Goal: Transaction & Acquisition: Purchase product/service

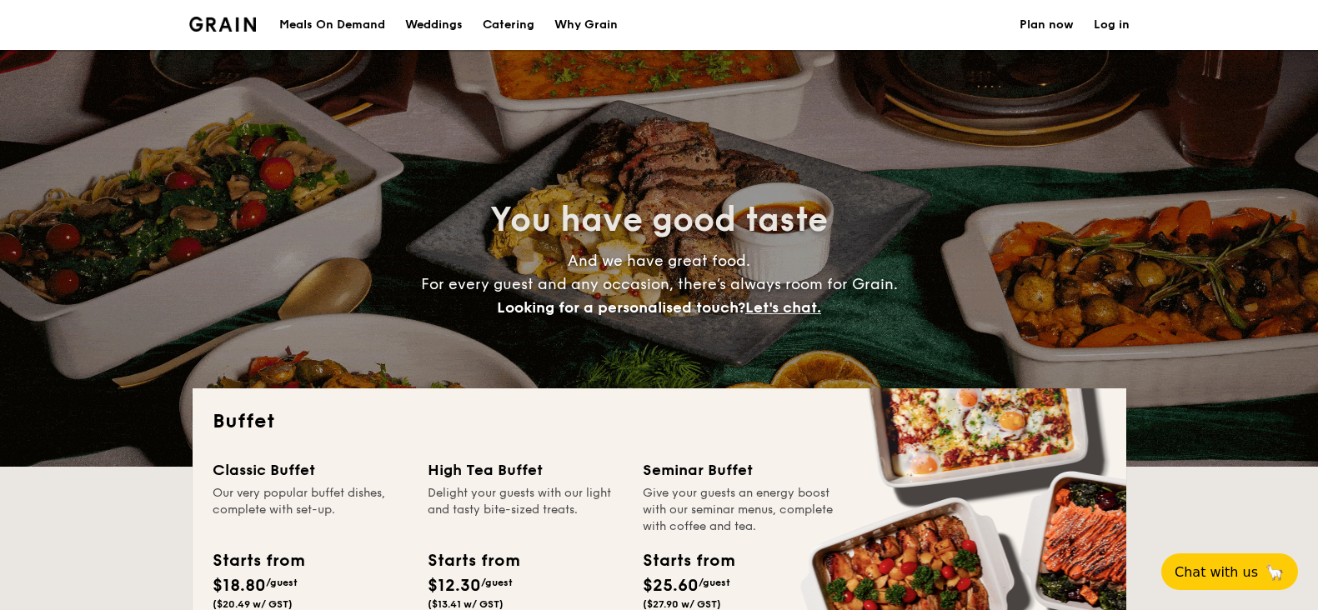
select select
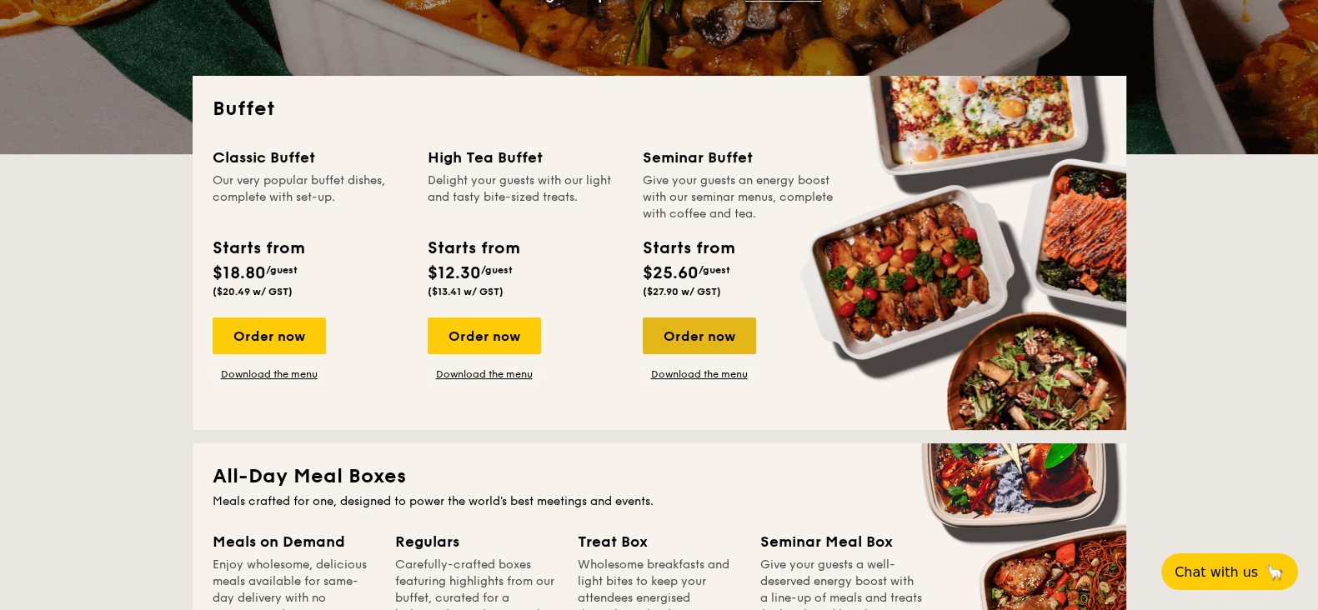
scroll to position [521, 0]
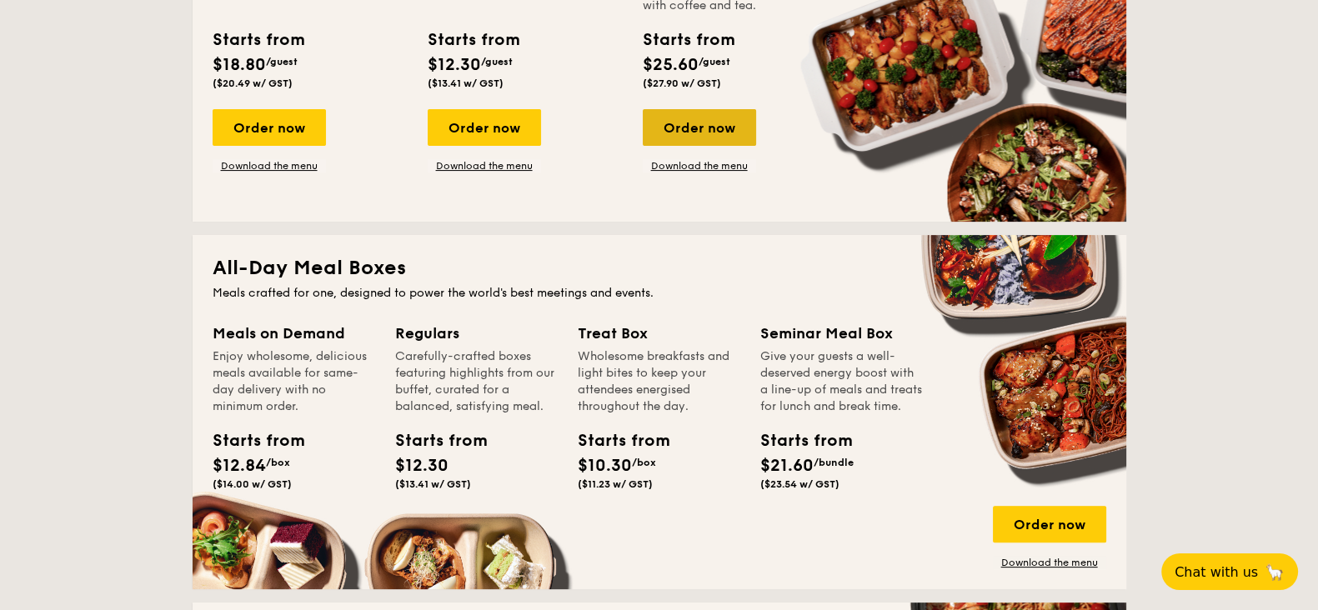
click at [704, 133] on div "Order now" at bounding box center [699, 127] width 113 height 37
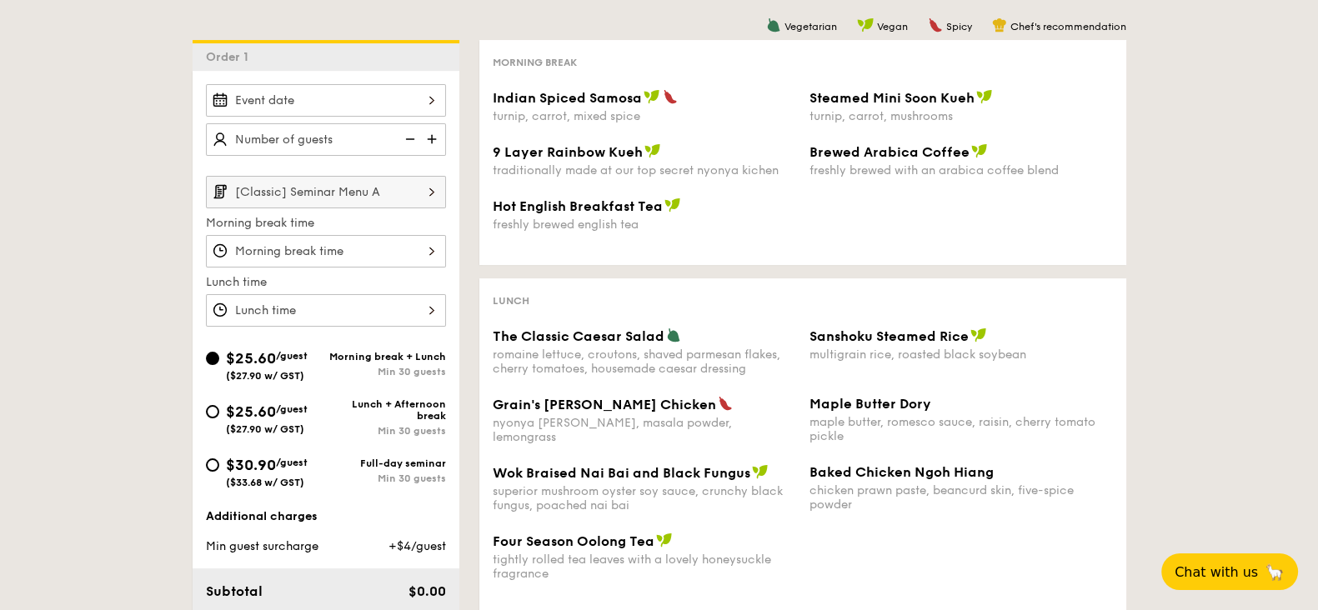
scroll to position [416, 0]
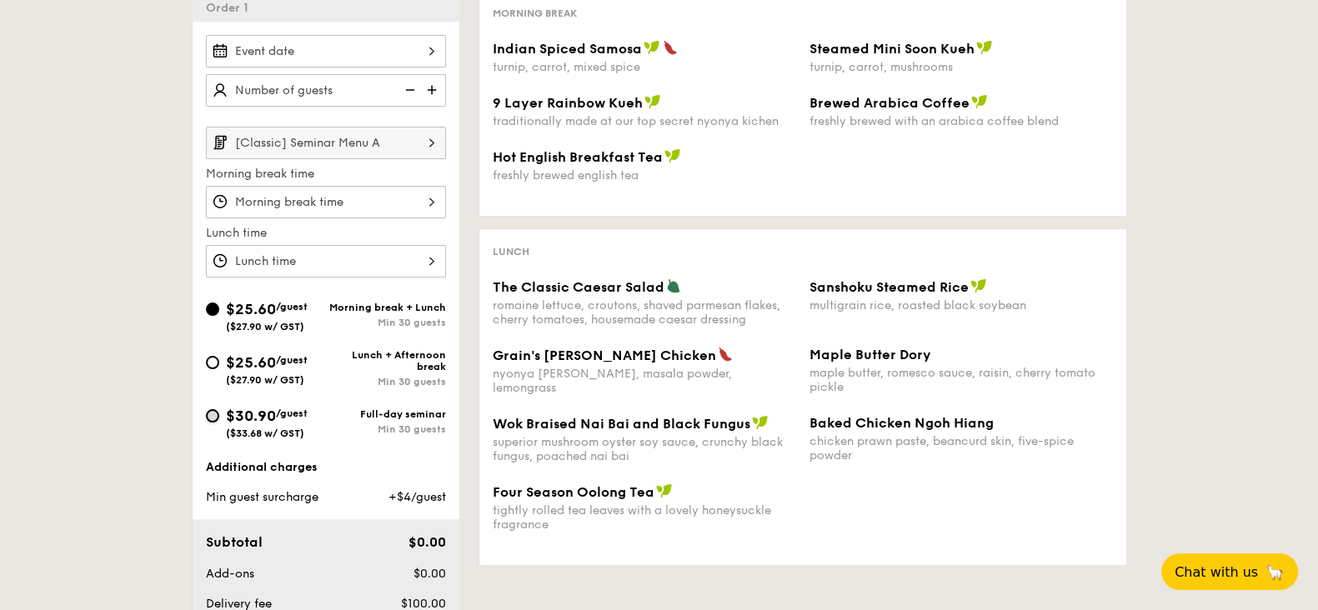
click at [211, 414] on input "$30.90 /guest ($33.68 w/ GST) Full-day seminar Min 30 guests" at bounding box center [212, 415] width 13 height 13
radio input "true"
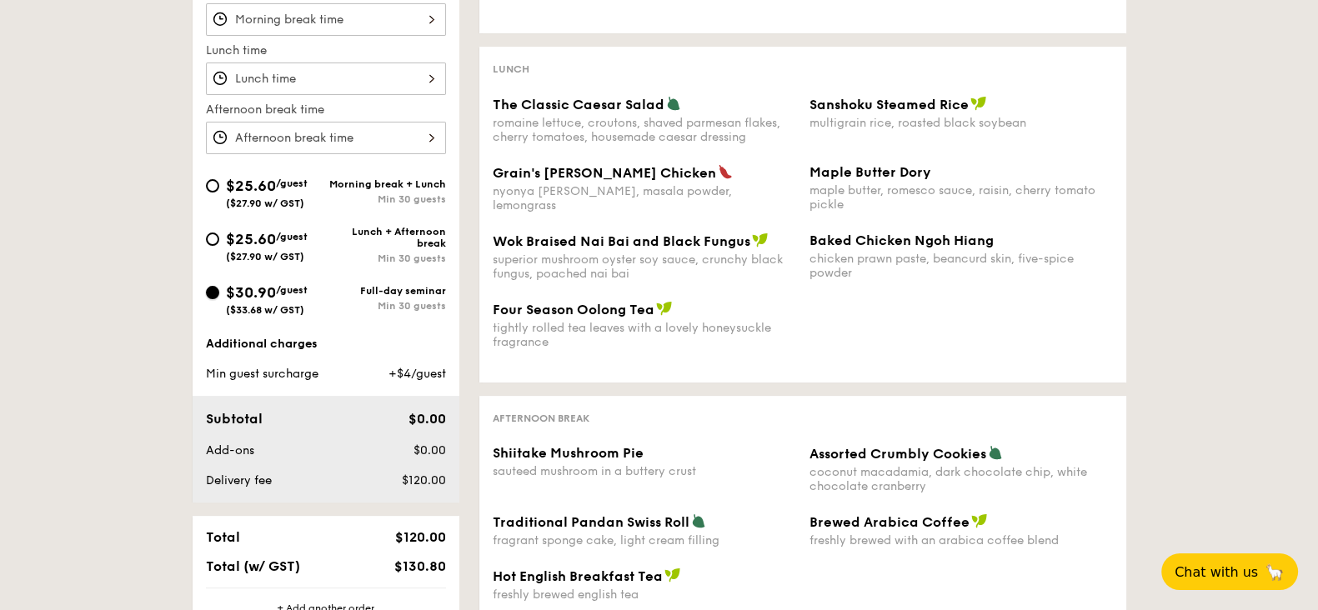
scroll to position [625, 0]
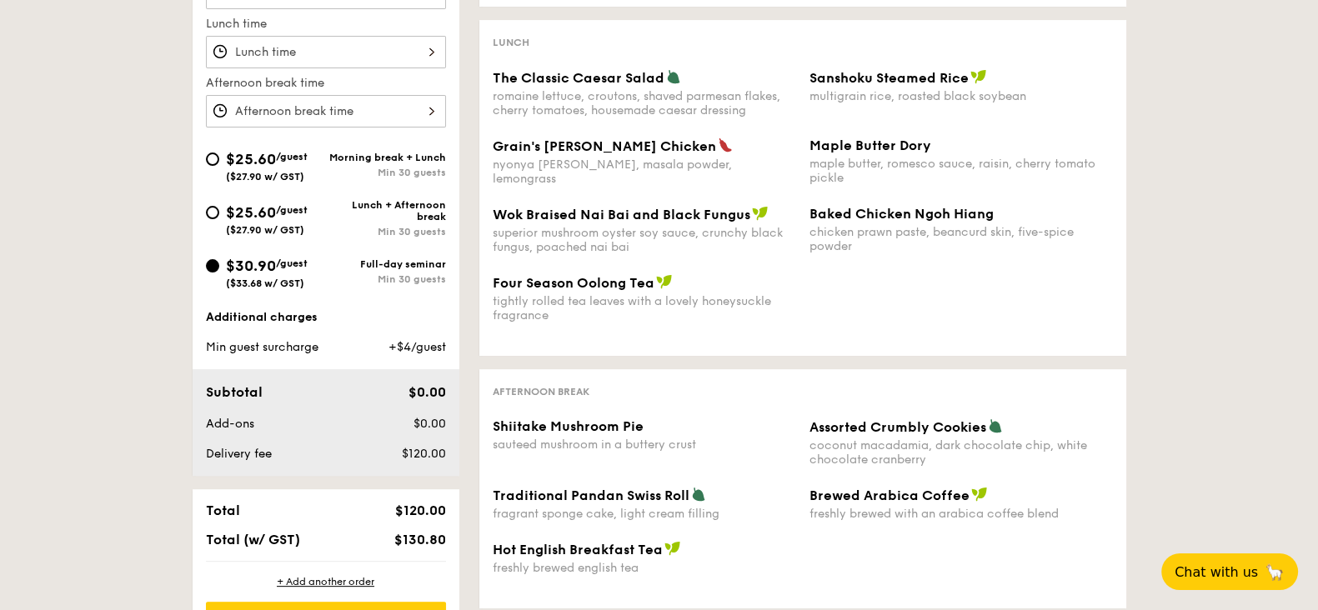
click at [383, 340] on div "+$4/guest" at bounding box center [402, 347] width 102 height 17
click at [285, 350] on span "Min guest surcharge" at bounding box center [262, 347] width 113 height 14
click at [433, 344] on span "+$4/guest" at bounding box center [417, 347] width 58 height 14
click at [445, 346] on span "+$4/guest" at bounding box center [417, 347] width 58 height 14
click at [445, 347] on span "+$4/guest" at bounding box center [417, 347] width 58 height 14
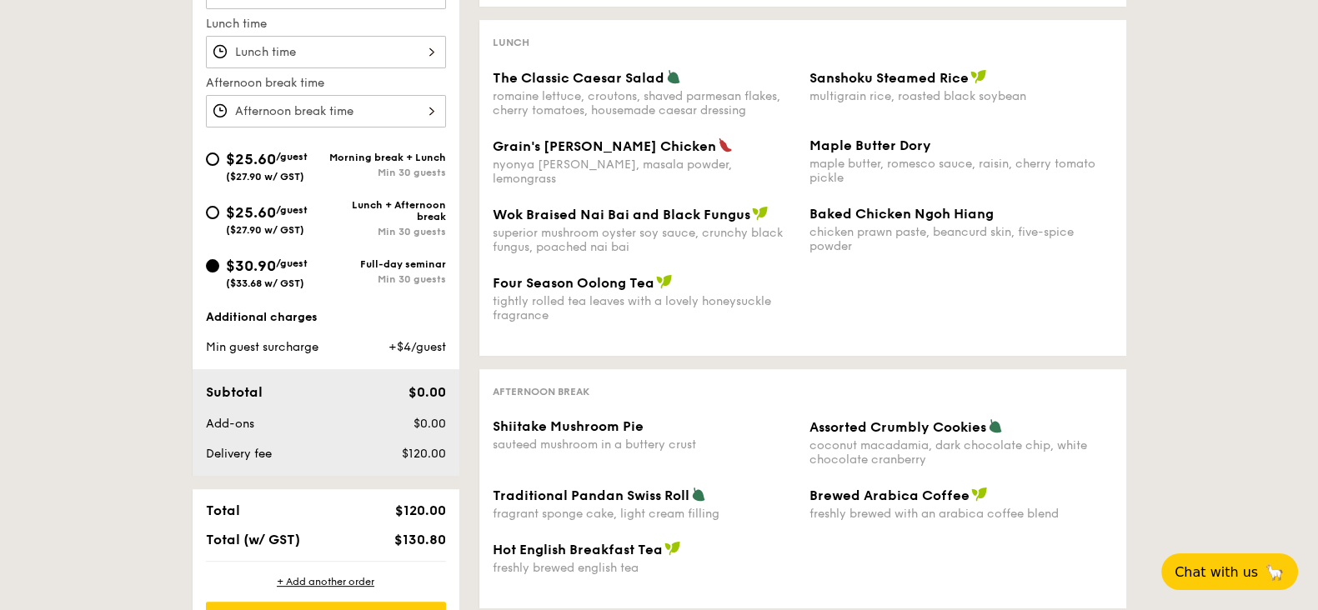
click at [445, 347] on span "+$4/guest" at bounding box center [417, 347] width 58 height 14
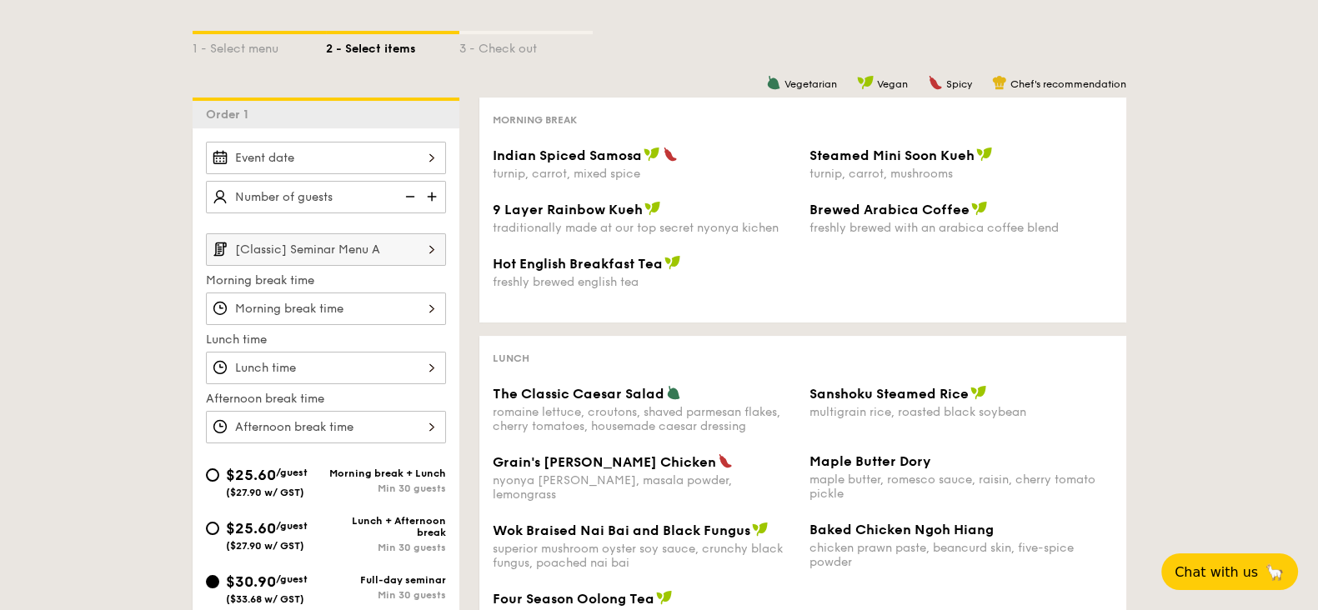
scroll to position [208, 0]
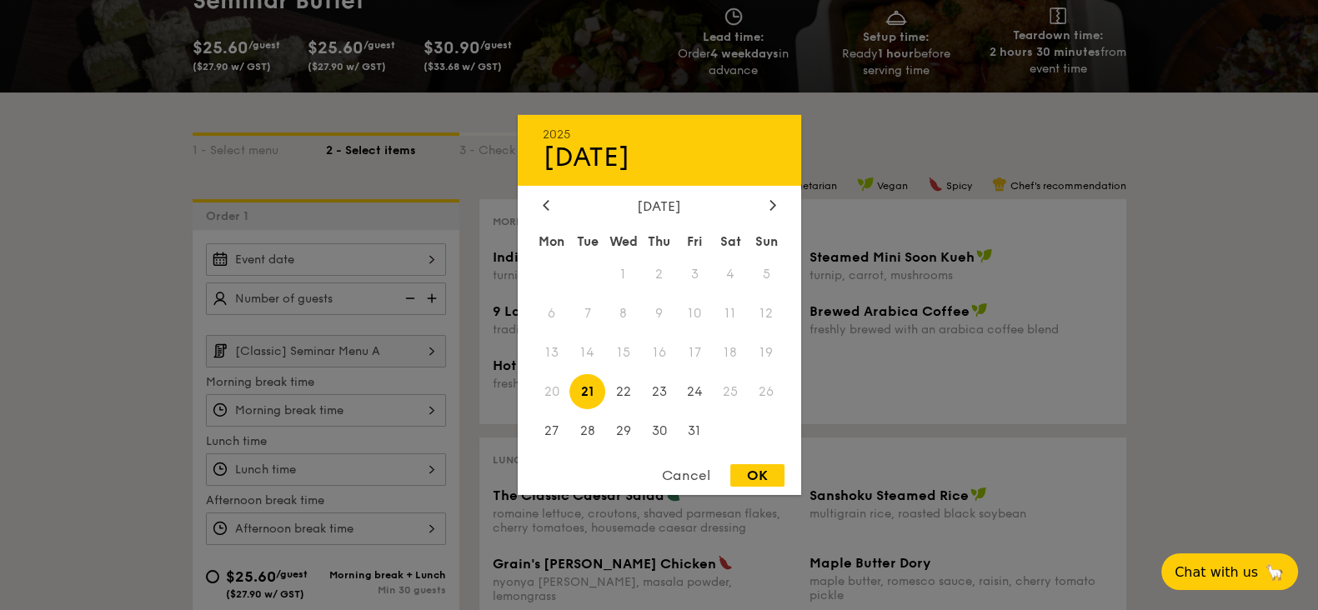
click at [428, 261] on div "2025 Oct [DATE] Tue Wed Thu Fri Sat Sun 1 2 3 4 5 6 7 8 9 10 11 12 13 14 15 16 …" at bounding box center [326, 259] width 240 height 33
click at [656, 398] on span "23" at bounding box center [659, 391] width 36 height 36
click at [758, 480] on div "OK" at bounding box center [757, 475] width 54 height 23
type input "[DATE]"
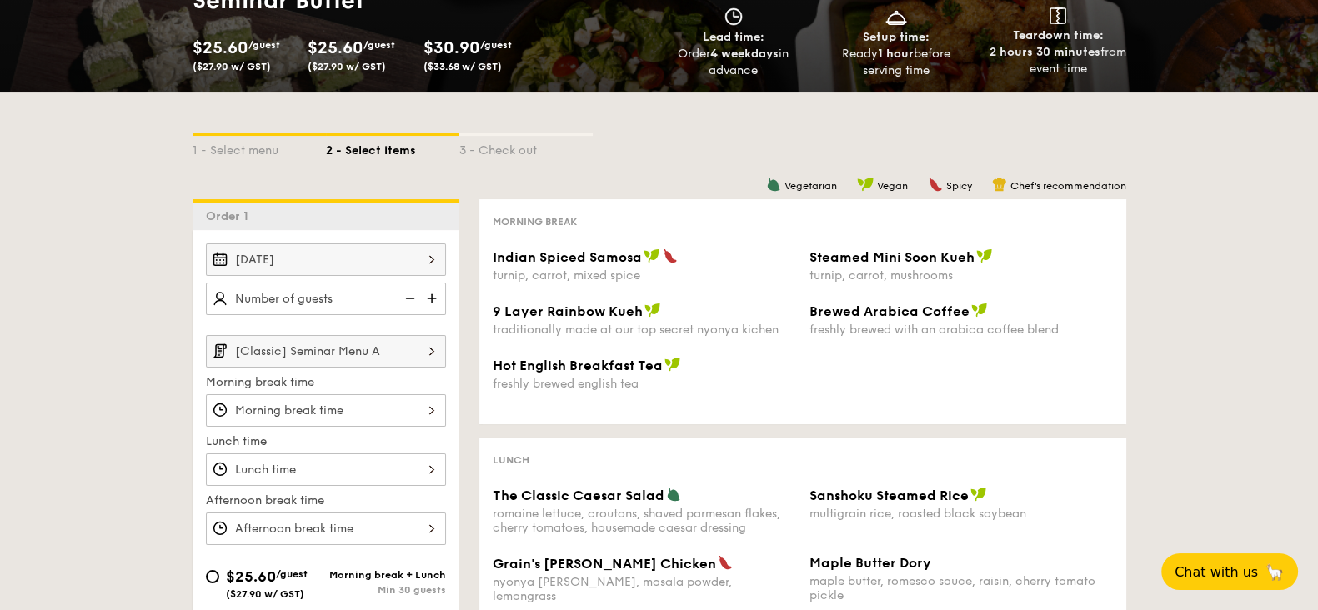
click at [437, 297] on img at bounding box center [433, 299] width 25 height 32
click at [433, 296] on img at bounding box center [433, 299] width 25 height 32
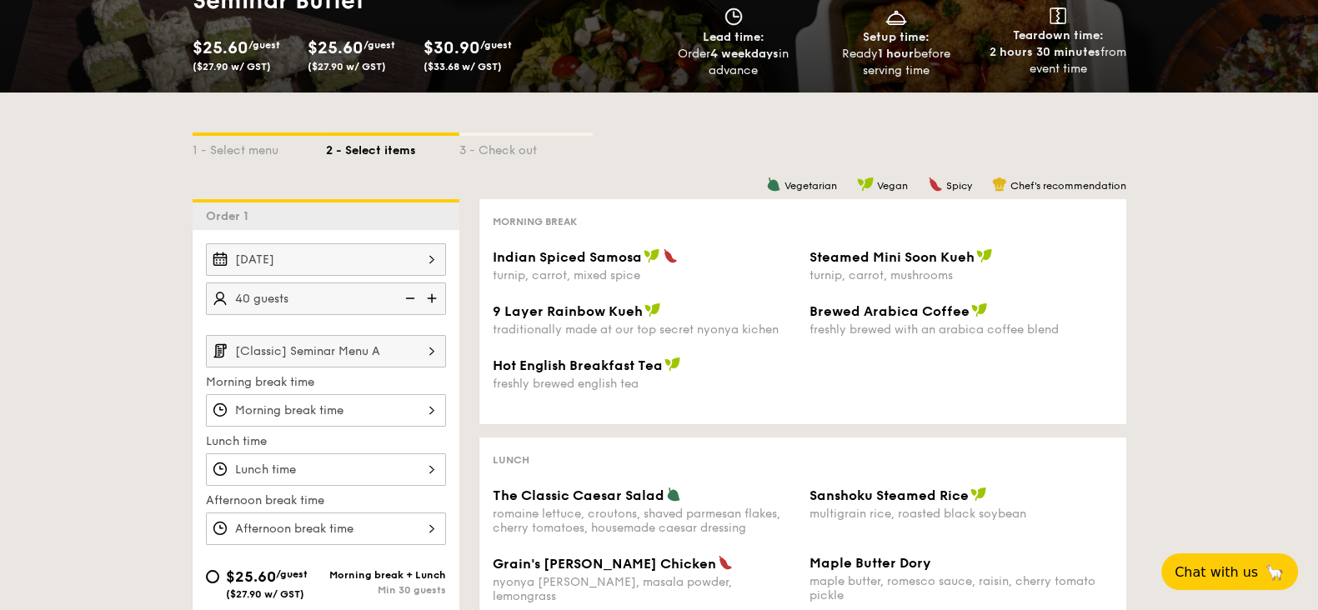
click at [433, 296] on img at bounding box center [433, 299] width 25 height 32
type input "50 guests"
click at [437, 411] on div at bounding box center [326, 410] width 240 height 33
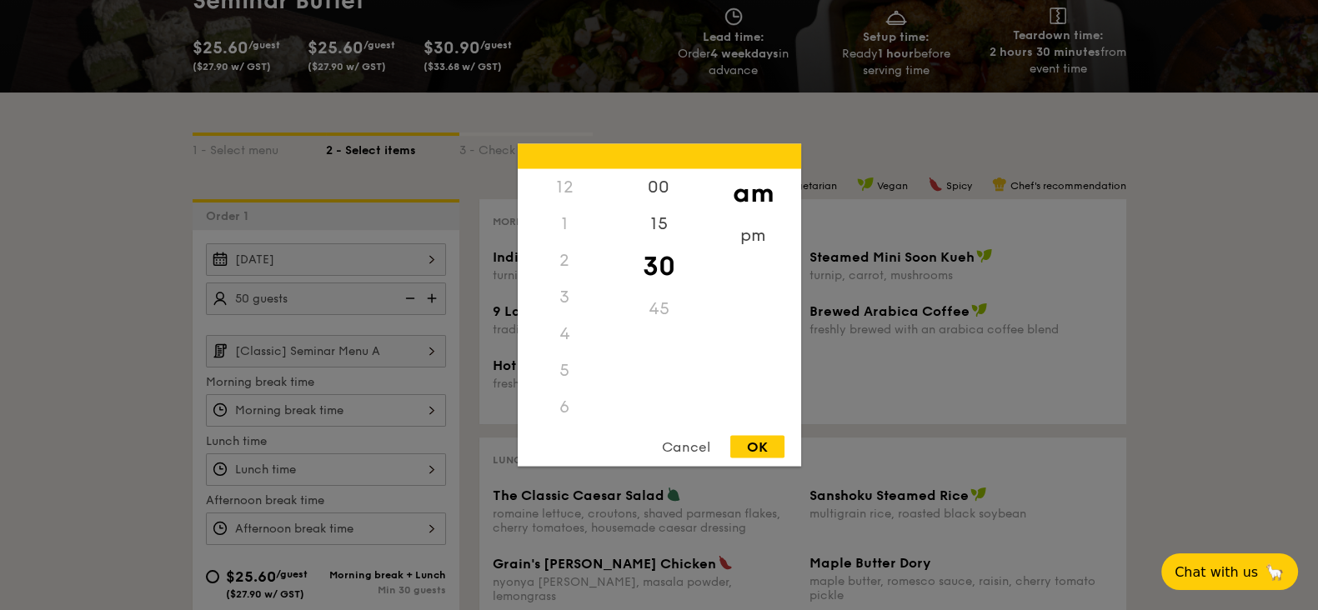
scroll to position [184, 0]
click at [737, 445] on div "OK" at bounding box center [757, 447] width 54 height 23
type input "10:30AM"
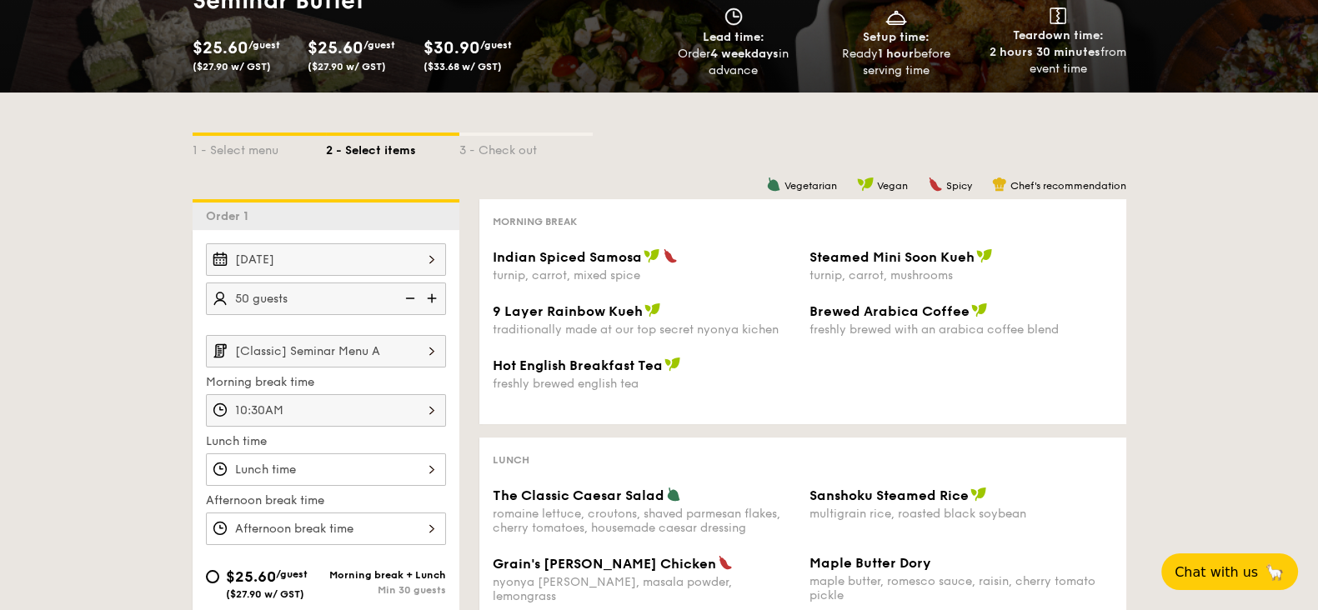
click at [429, 466] on div at bounding box center [326, 469] width 240 height 33
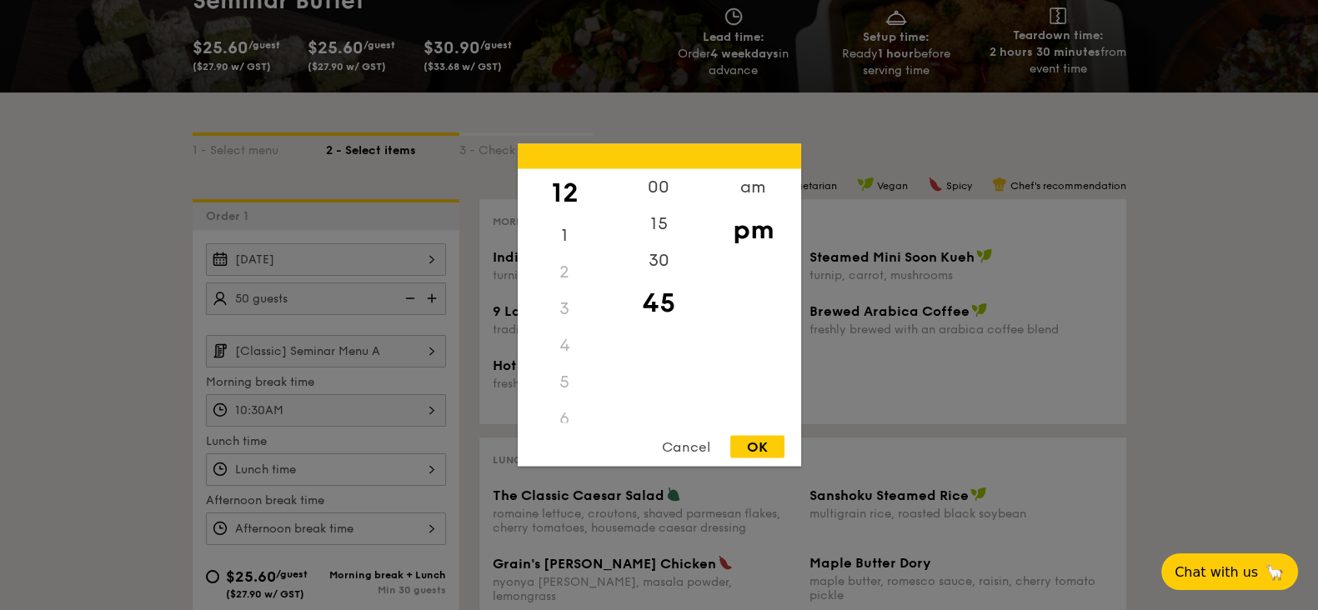
click at [754, 443] on div "OK" at bounding box center [757, 447] width 54 height 23
type input "12:45PM"
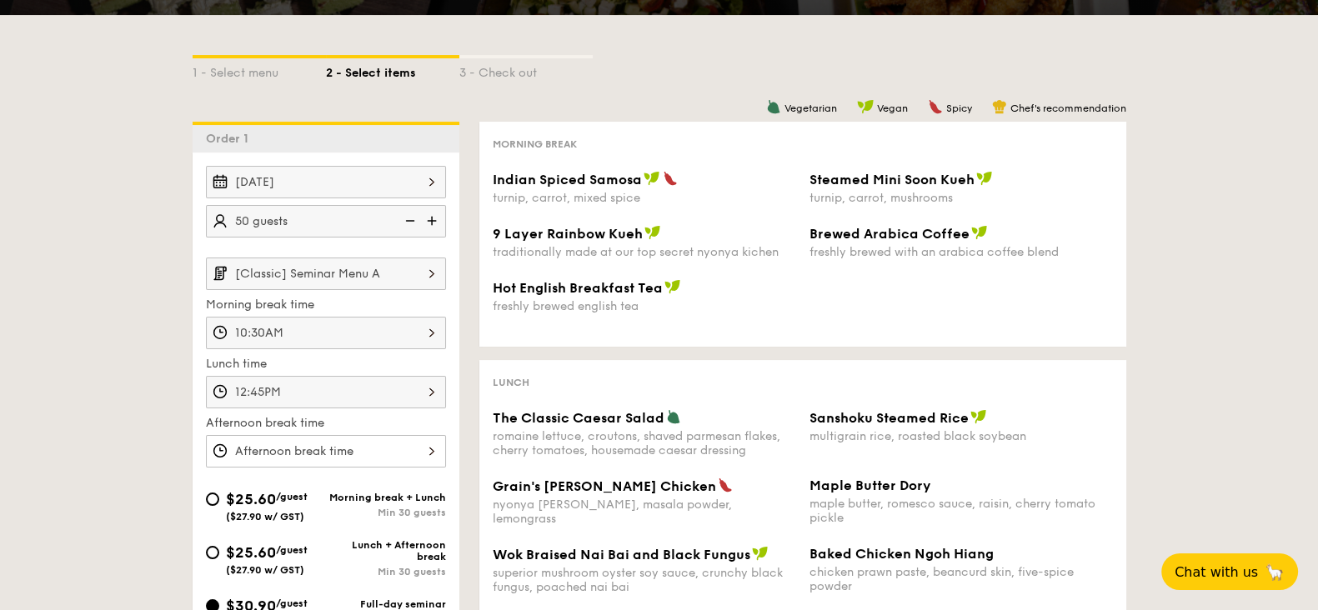
scroll to position [313, 0]
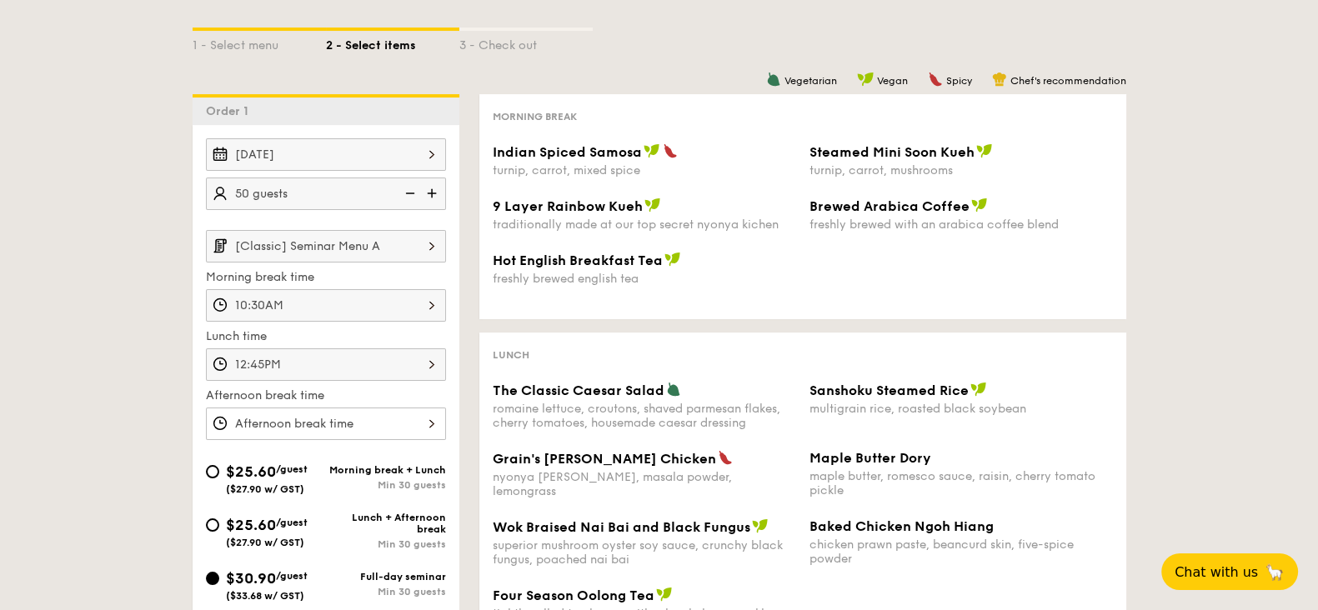
click at [430, 428] on div at bounding box center [326, 424] width 240 height 33
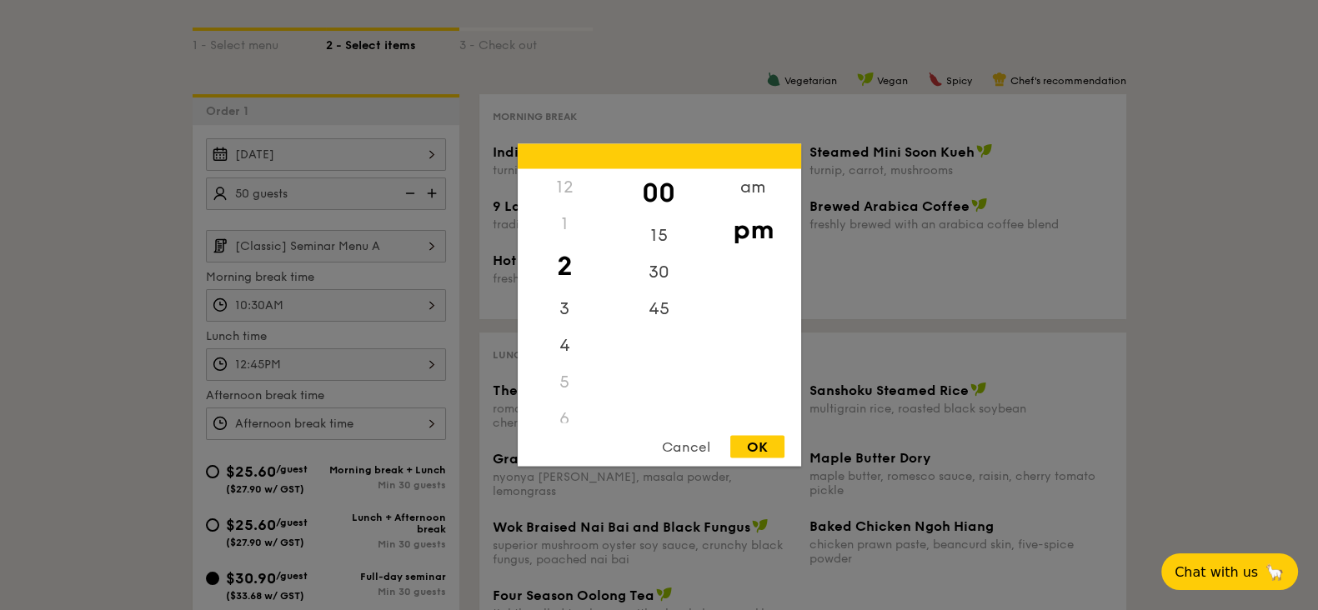
click at [754, 445] on div "OK" at bounding box center [757, 447] width 54 height 23
type input "2:00PM"
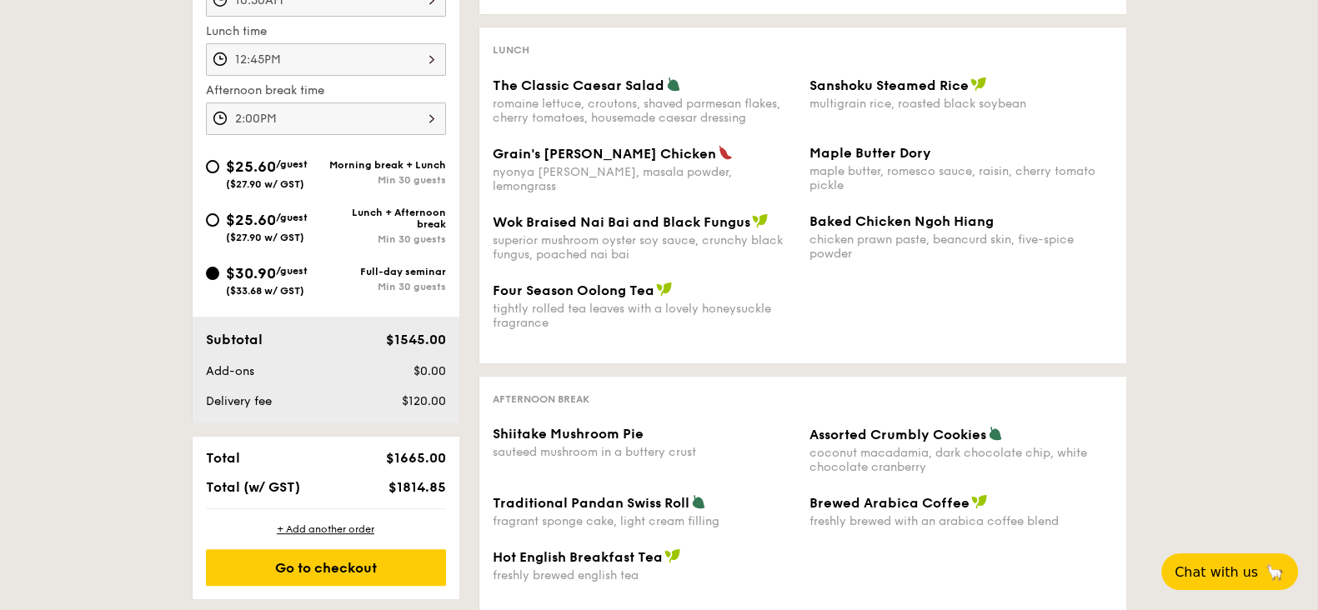
scroll to position [625, 0]
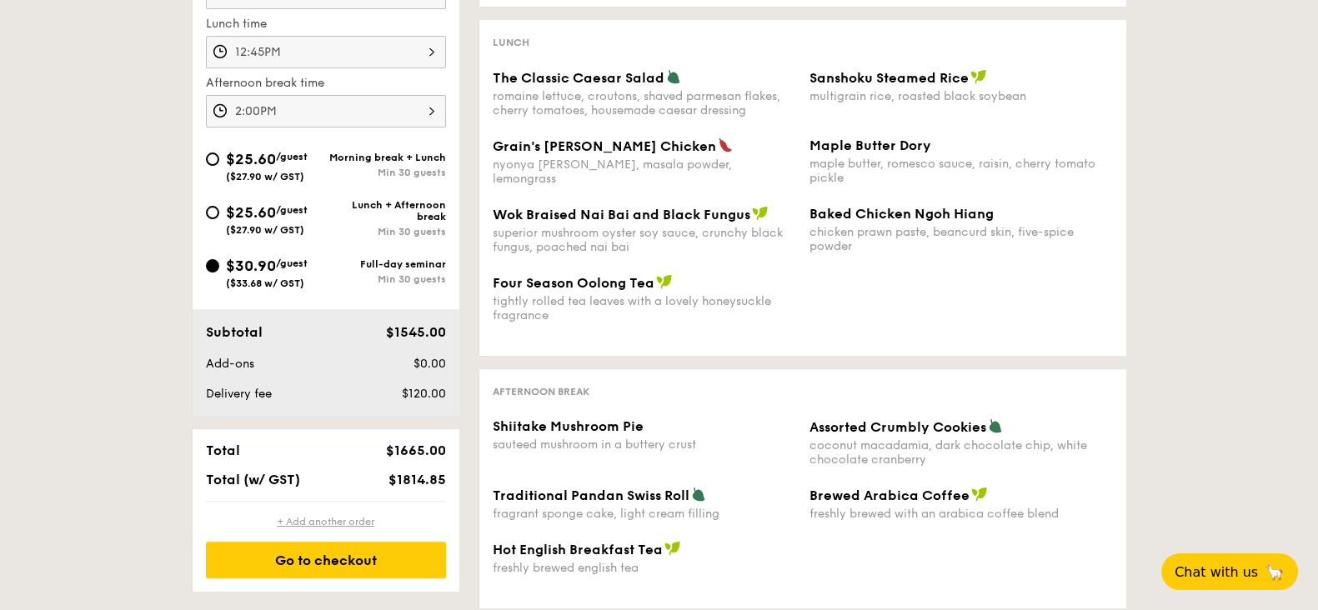
click at [323, 519] on div "+ Add another order" at bounding box center [326, 521] width 240 height 13
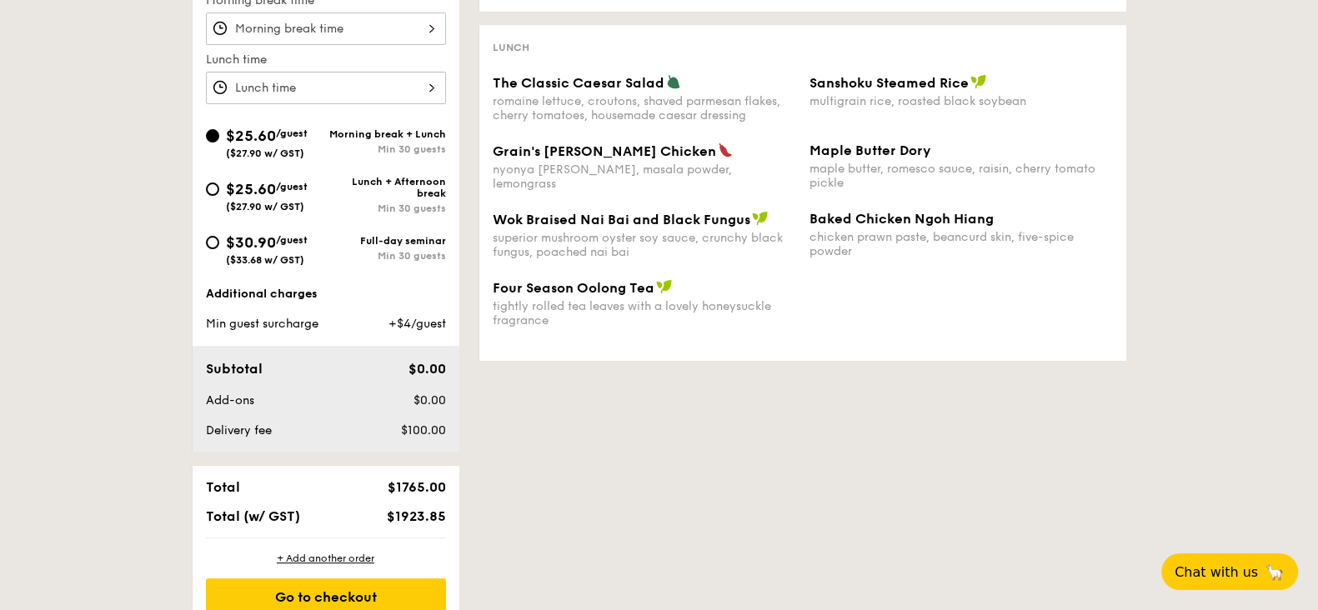
scroll to position [724, 0]
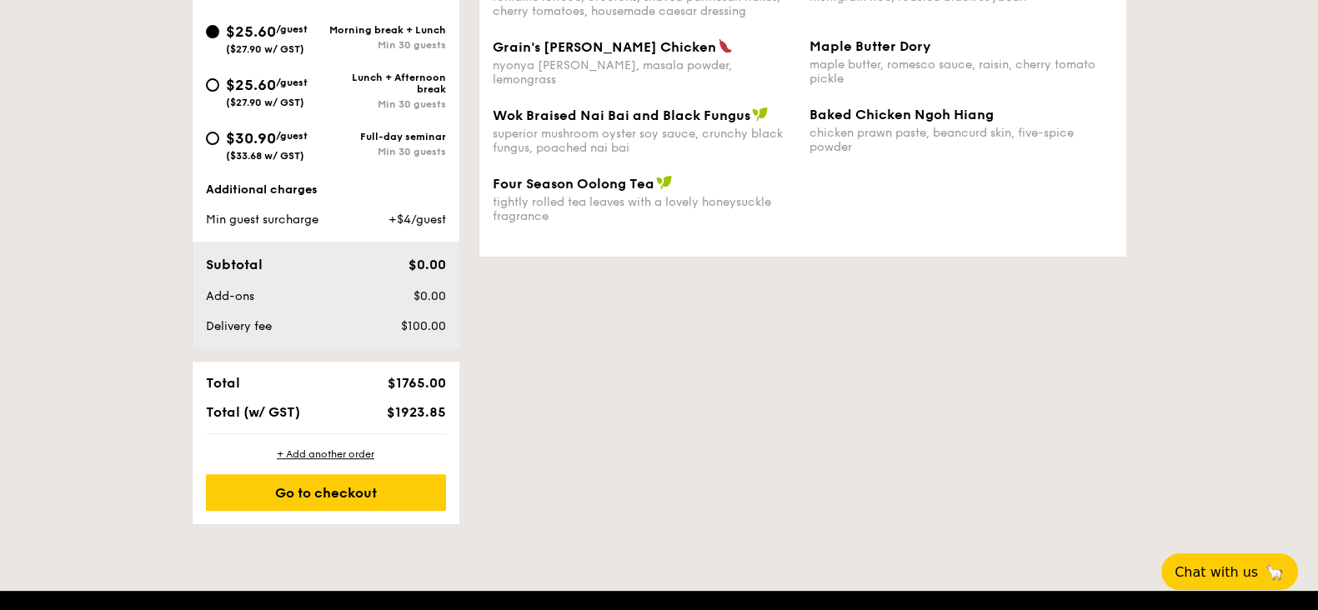
click at [276, 136] on span "$30.90" at bounding box center [251, 138] width 50 height 18
click at [219, 136] on input "$30.90 /guest ($33.68 w/ GST) Full-day seminar Min 30 guests" at bounding box center [212, 138] width 13 height 13
radio input "true"
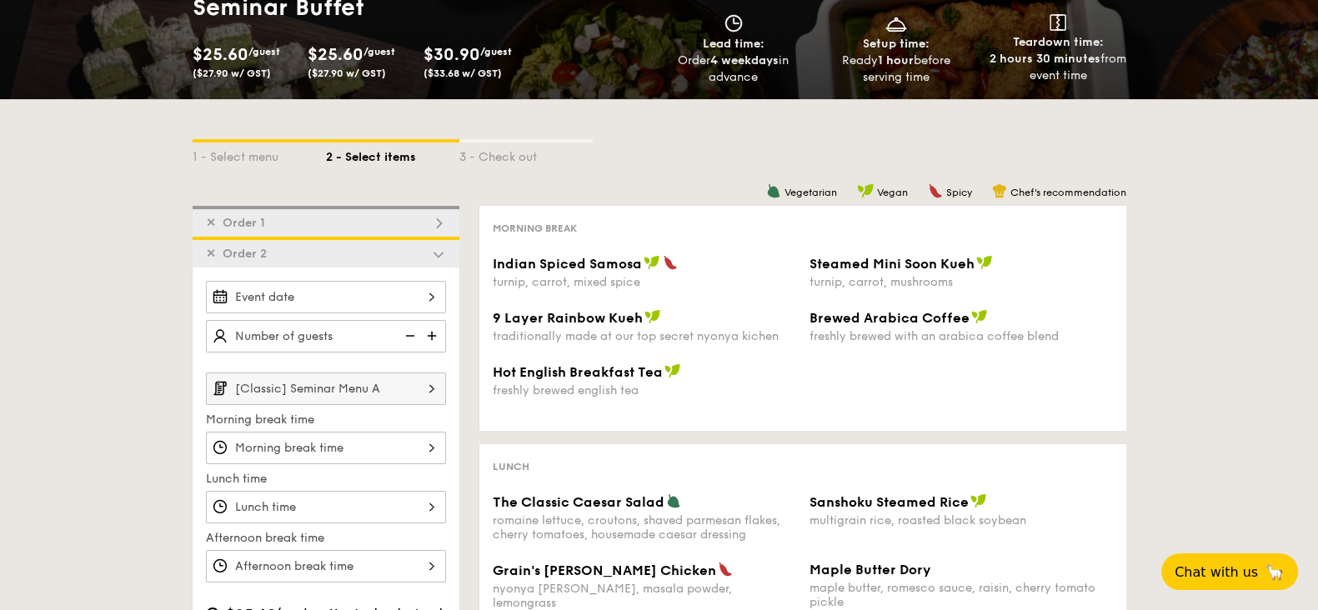
scroll to position [158, 0]
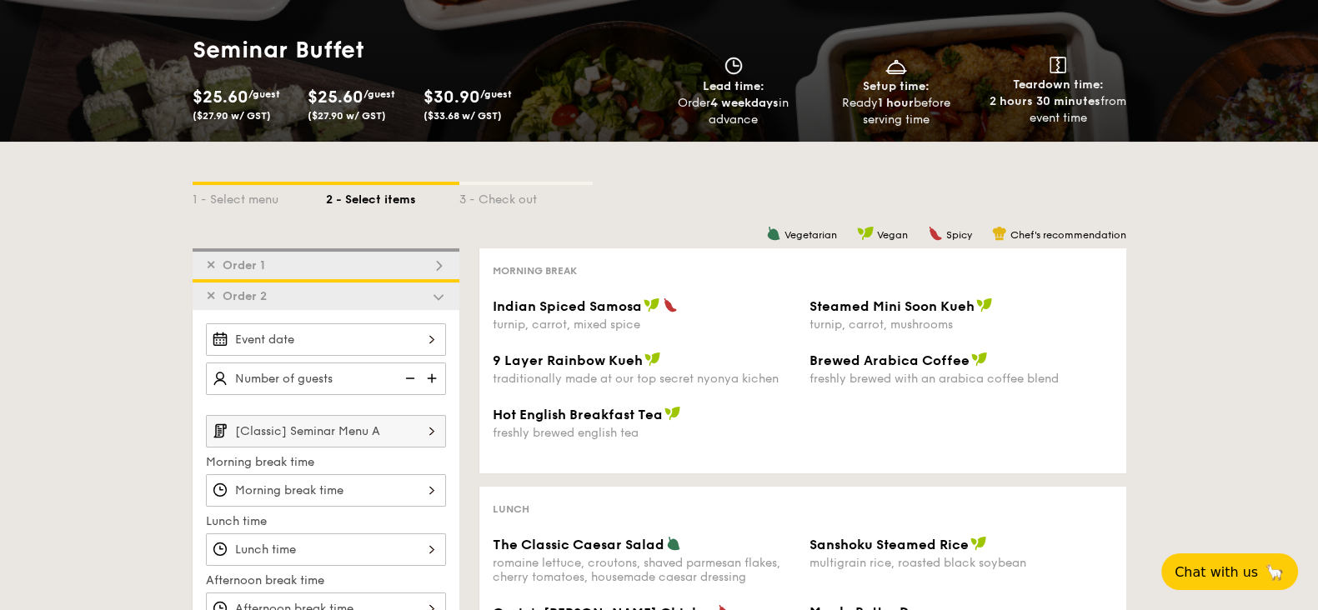
click at [217, 301] on span "Order 2" at bounding box center [245, 296] width 58 height 14
click at [212, 297] on span "✕" at bounding box center [211, 296] width 10 height 14
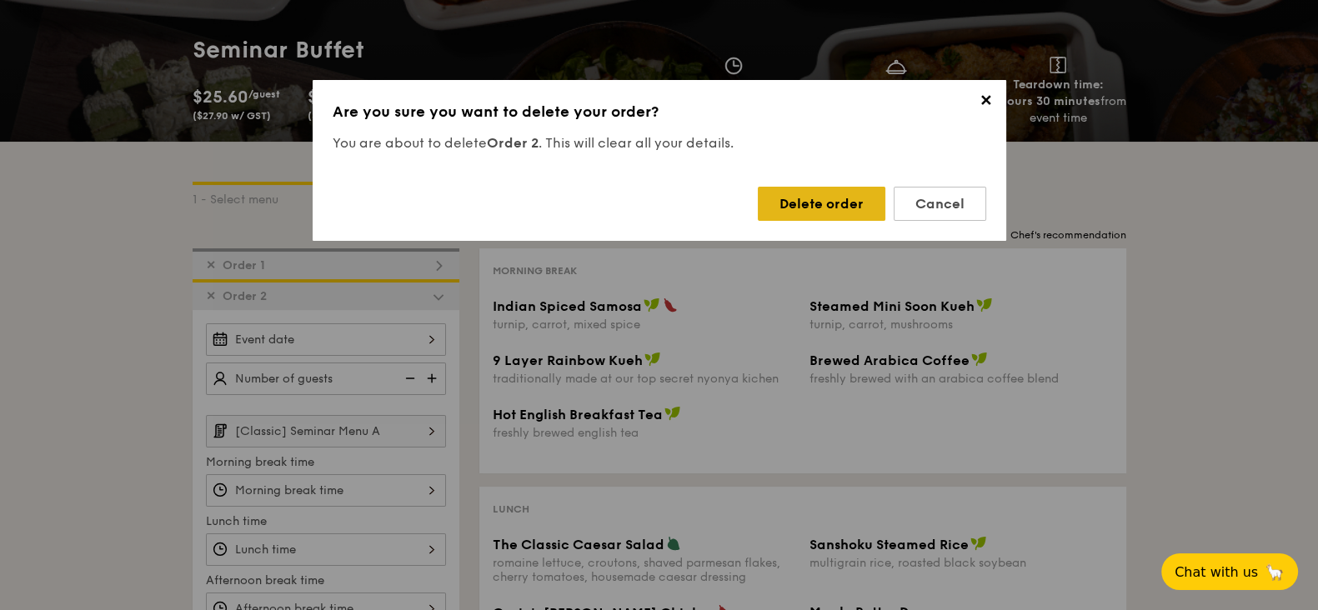
click at [818, 213] on div "Delete order" at bounding box center [822, 204] width 128 height 34
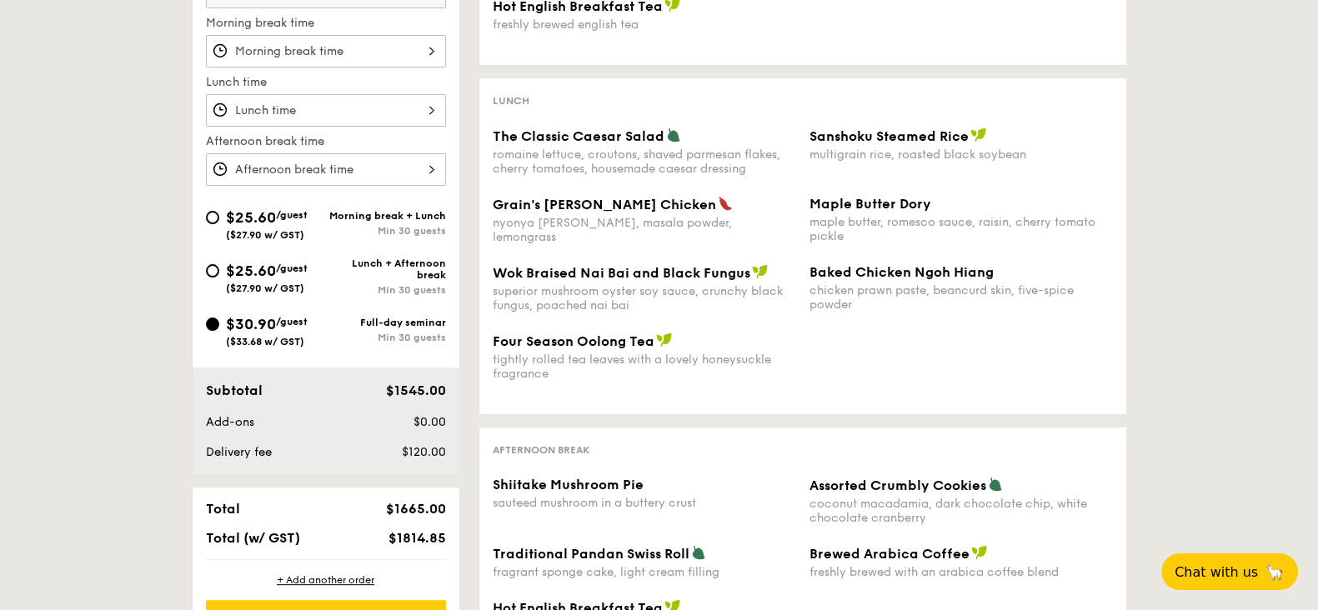
scroll to position [471, 0]
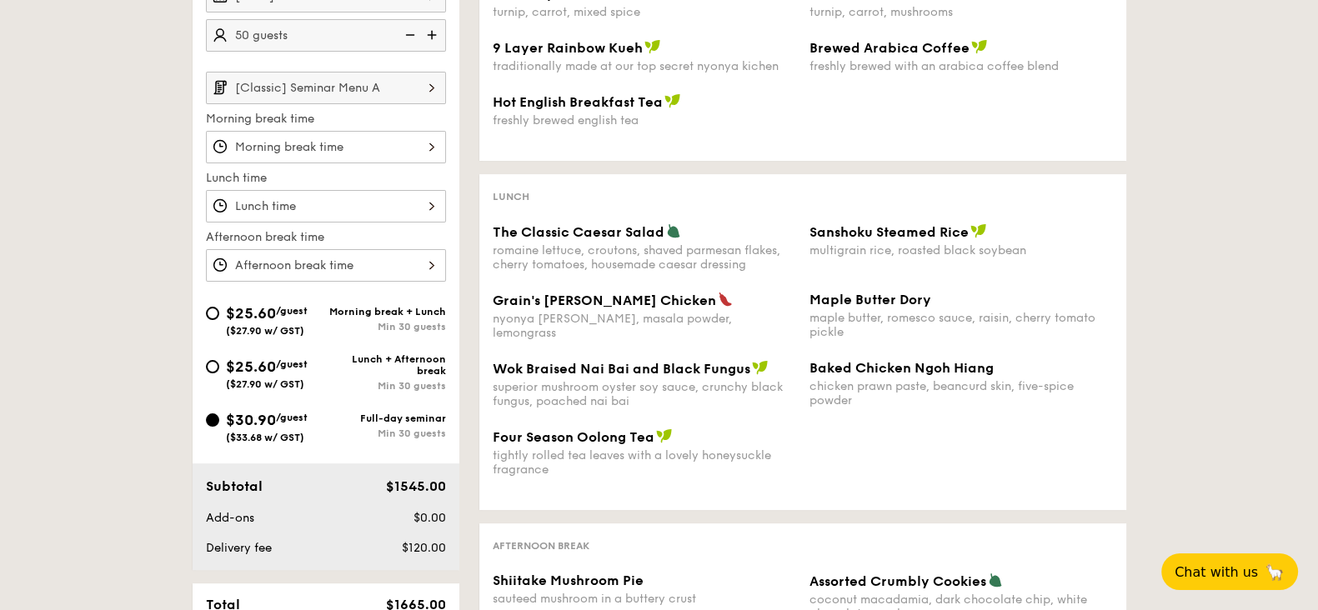
click at [427, 267] on div at bounding box center [326, 265] width 240 height 33
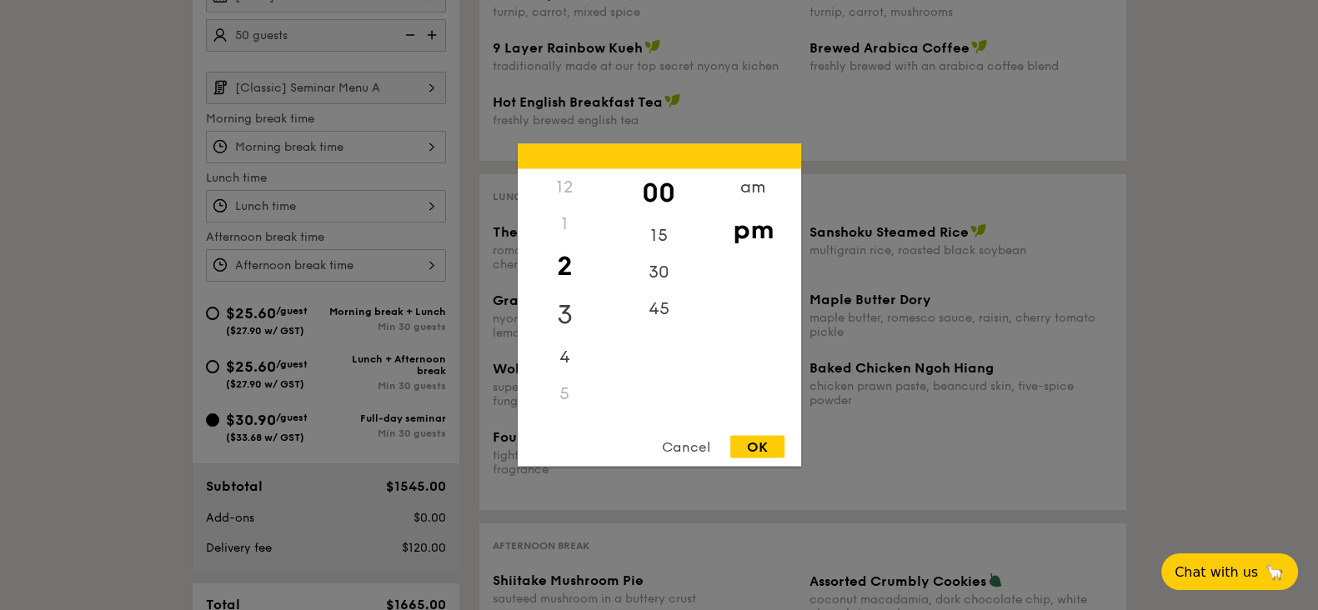
click at [568, 318] on div "3" at bounding box center [565, 315] width 94 height 48
click at [756, 450] on div "OK" at bounding box center [757, 447] width 54 height 23
type input "3:00PM"
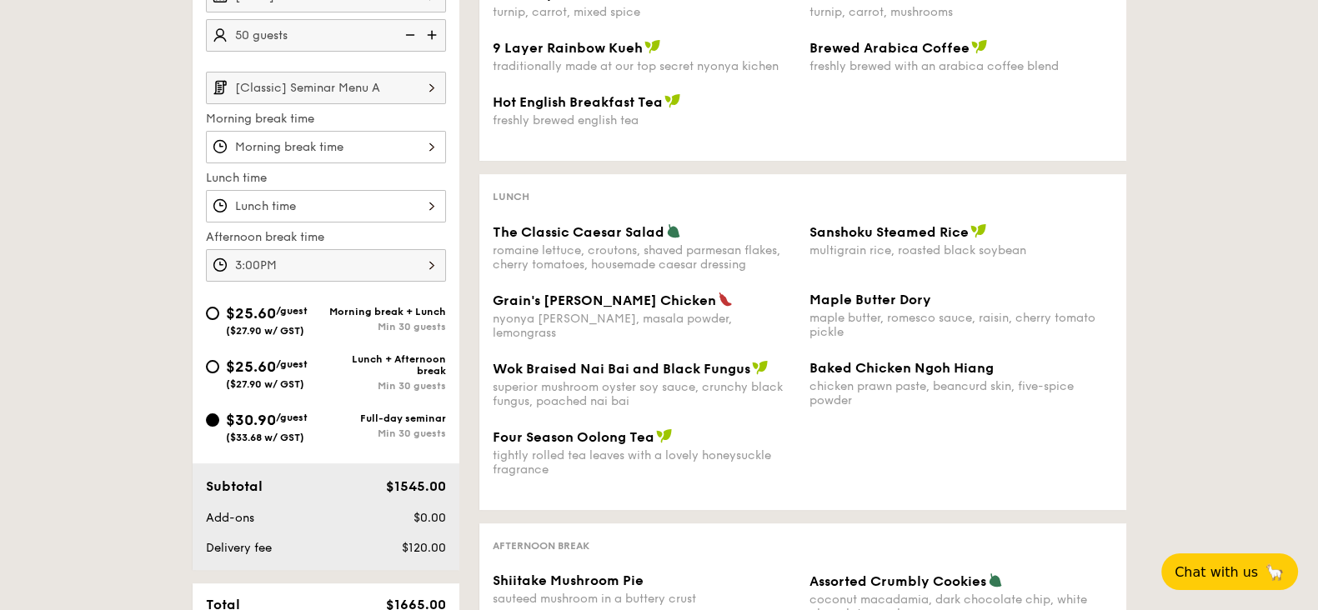
scroll to position [888, 0]
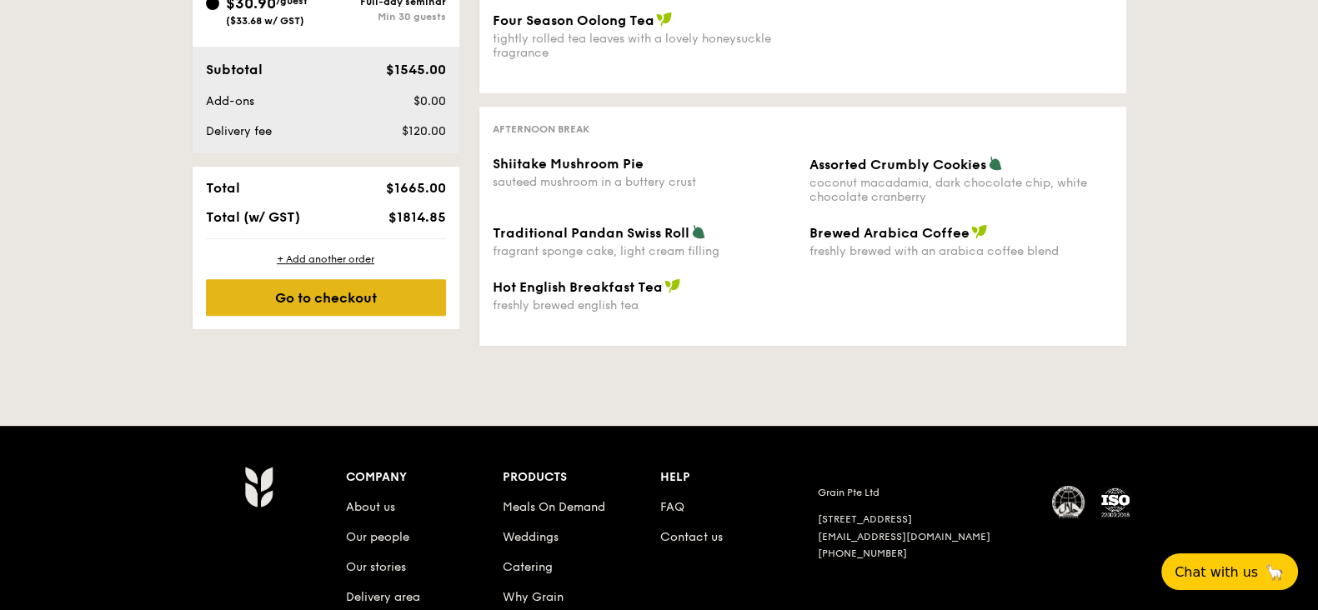
click at [328, 292] on div "Go to checkout" at bounding box center [326, 297] width 240 height 37
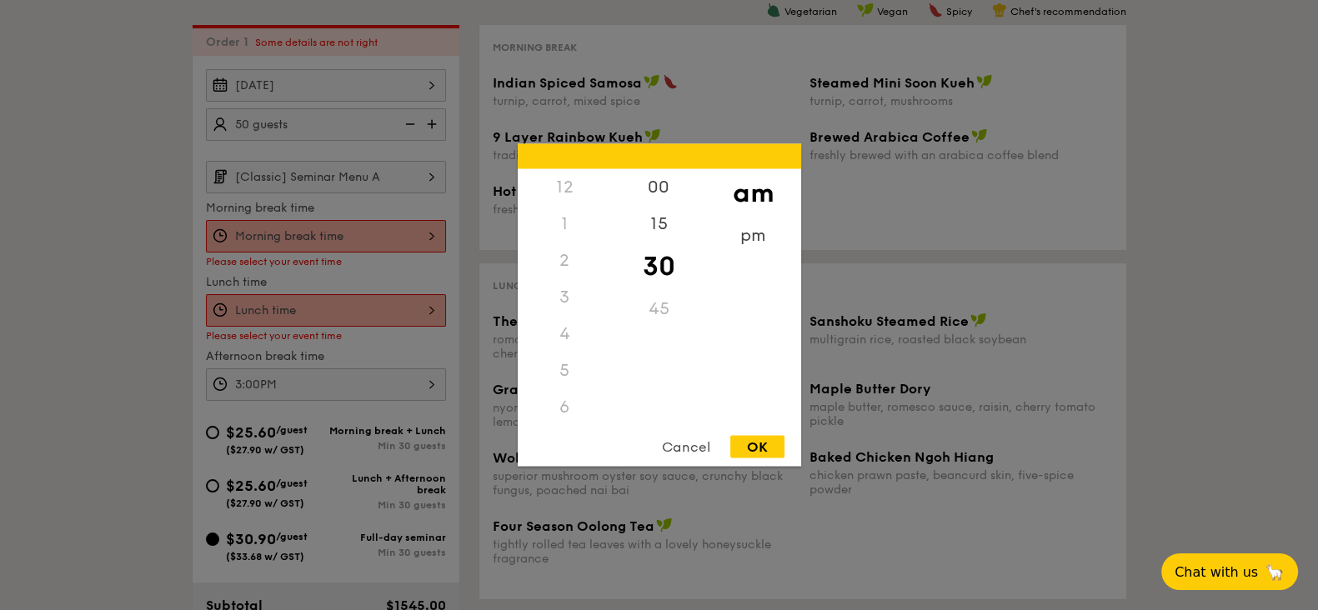
scroll to position [184, 0]
click at [422, 228] on div "12 1 2 3 4 5 6 7 8 9 10 11 00 15 30 45 am pm Cancel OK" at bounding box center [326, 236] width 240 height 33
click at [771, 458] on div "Cancel OK" at bounding box center [659, 451] width 283 height 31
click at [759, 443] on div "OK" at bounding box center [757, 447] width 54 height 23
type input "10:30AM"
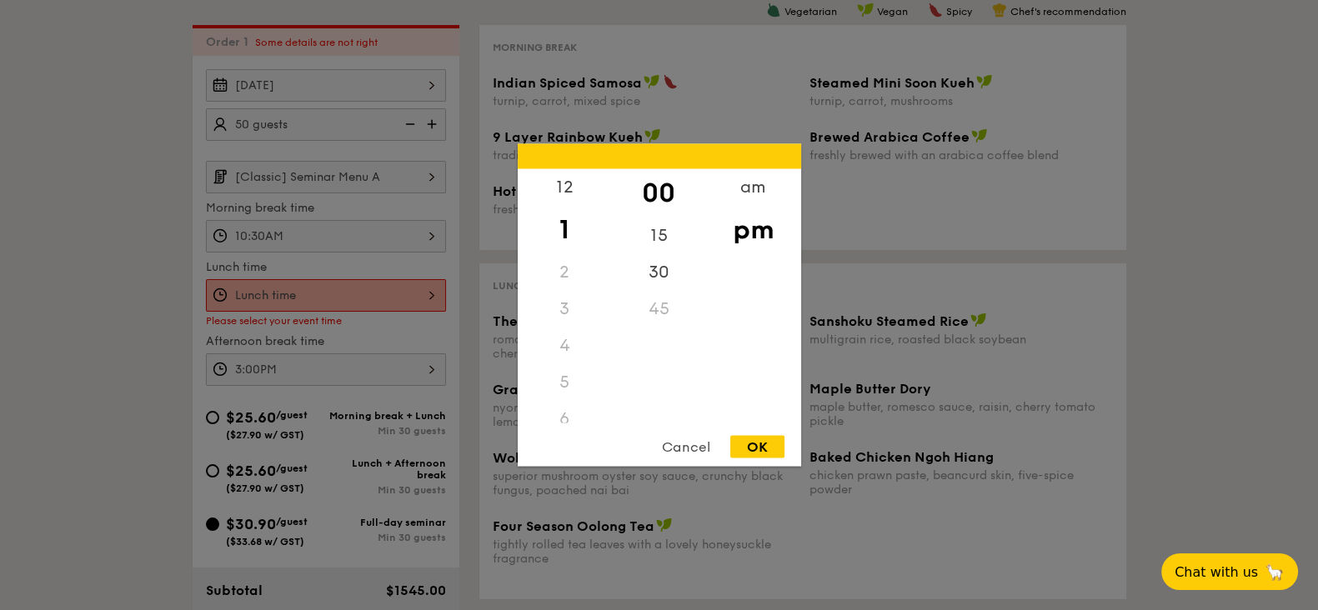
click at [429, 294] on div "12 1 2 3 4 5 6 7 8 9 10 11 00 15 30 45 am pm Cancel OK" at bounding box center [326, 295] width 240 height 33
click at [564, 193] on div "12" at bounding box center [565, 193] width 94 height 48
click at [659, 236] on div "15" at bounding box center [659, 242] width 94 height 48
click at [769, 448] on div "OK" at bounding box center [757, 447] width 54 height 23
type input "12:15PM"
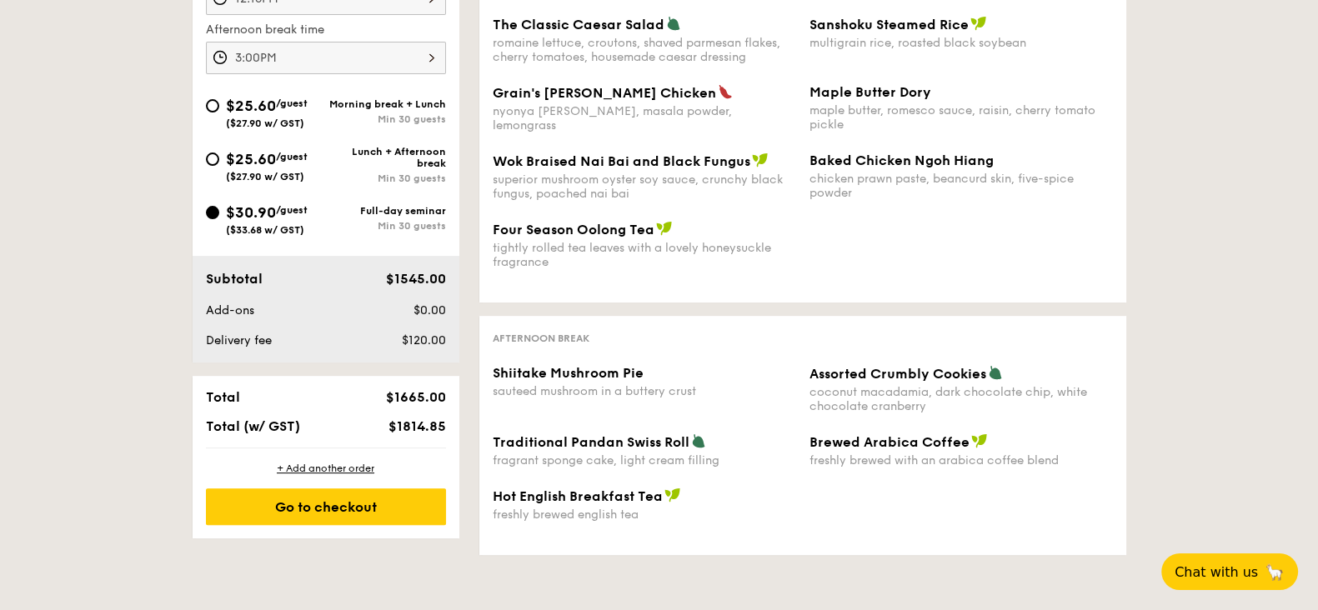
scroll to position [694, 0]
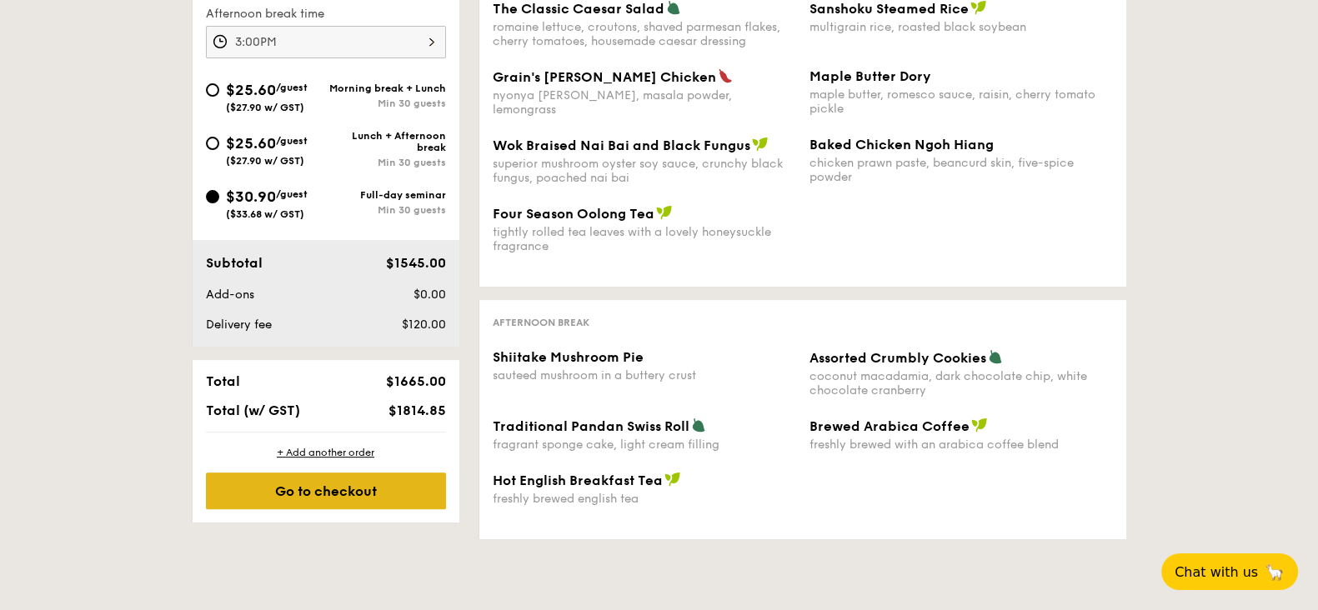
click at [348, 497] on div "Go to checkout" at bounding box center [326, 491] width 240 height 37
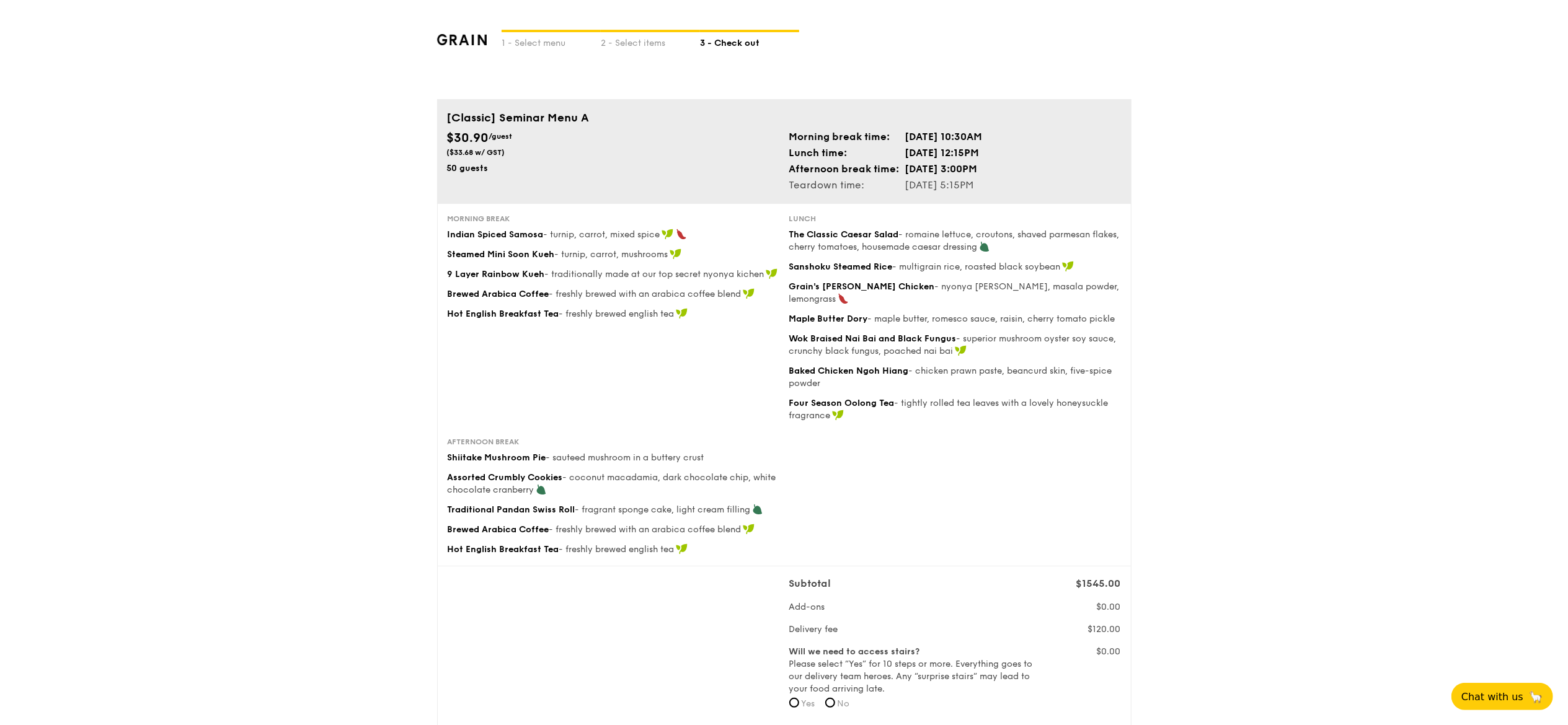
drag, startPoint x: 918, startPoint y: 0, endPoint x: 492, endPoint y: 546, distance: 692.5
click at [492, 453] on div "Morning break Indian Spiced Samosa - turnip, carrot, mixed spice Steamed Mini S…" at bounding box center [785, 384] width 695 height 363
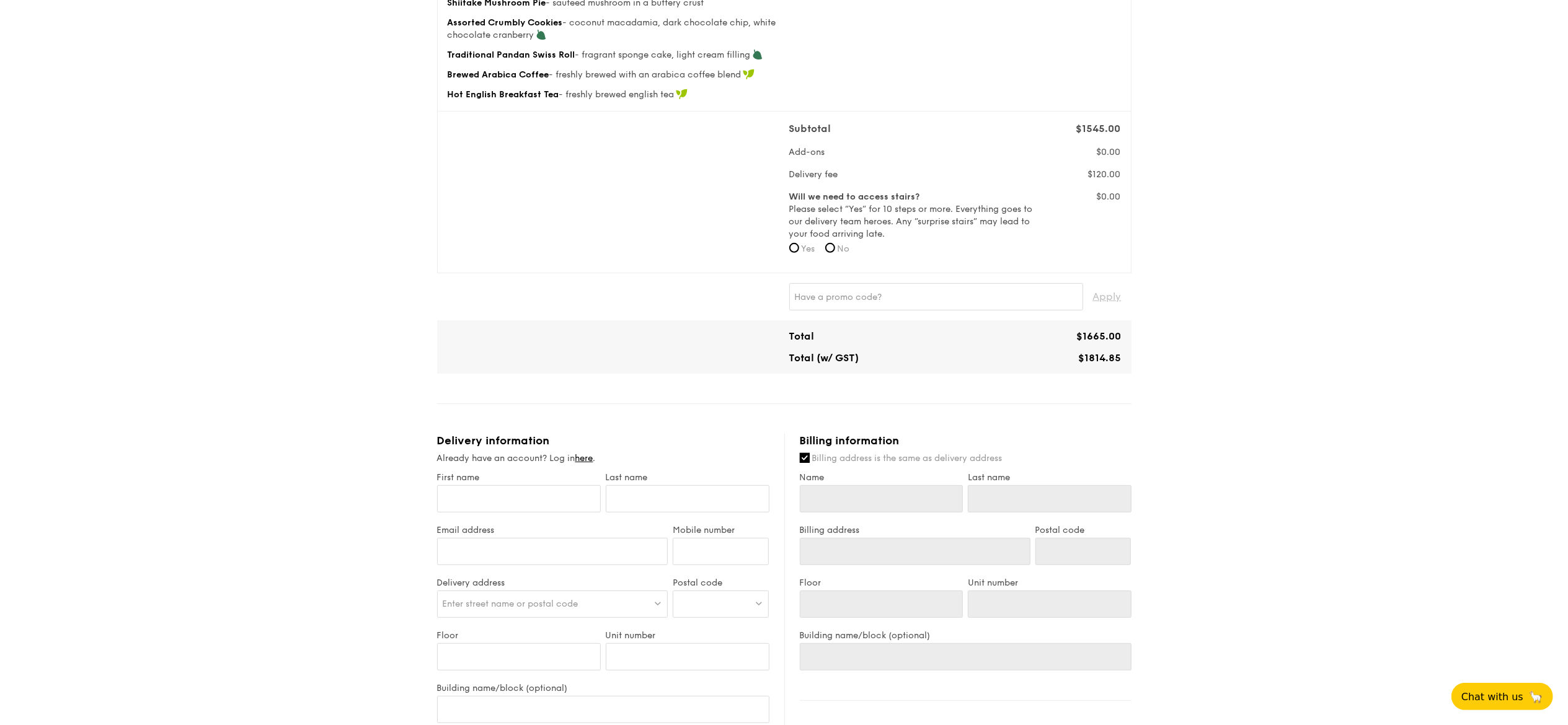
scroll to position [620, 0]
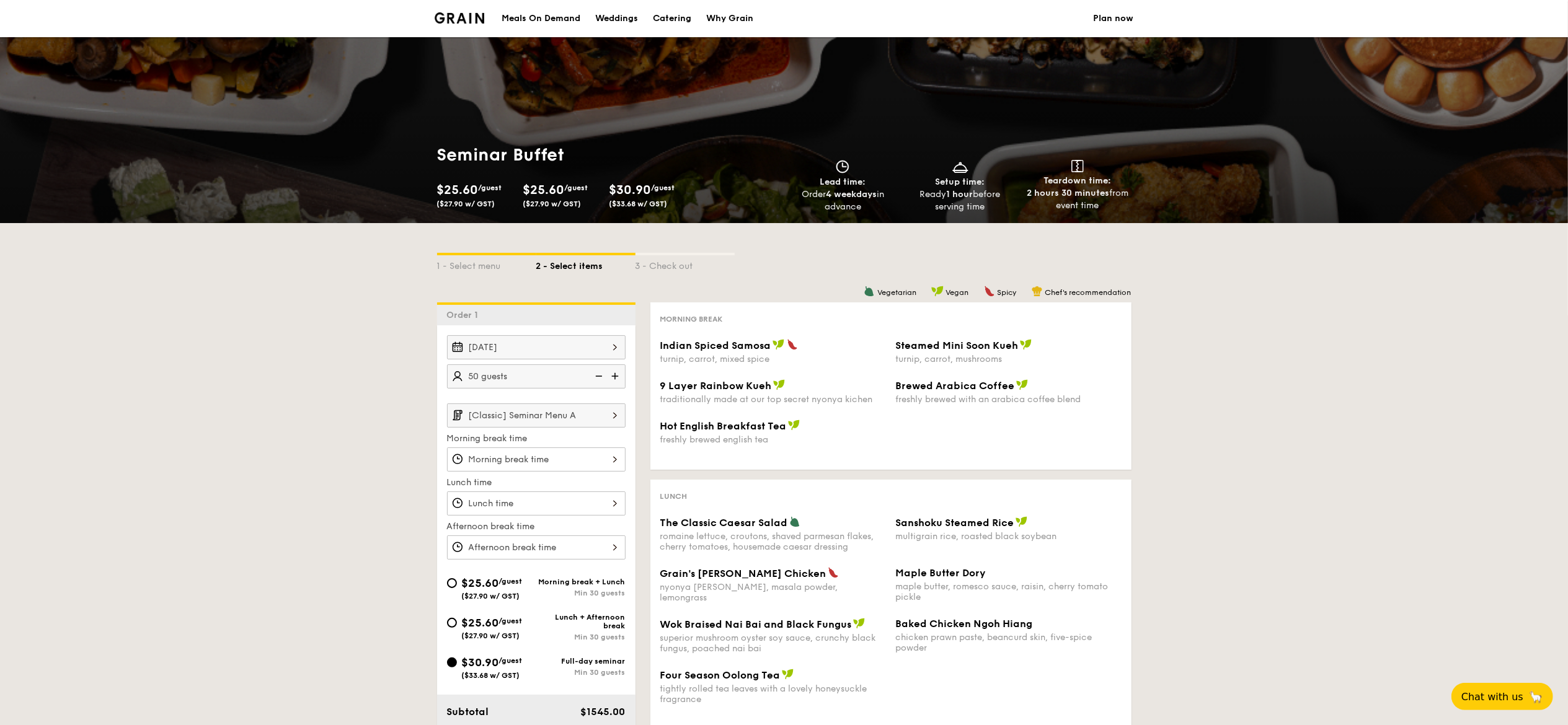
click at [509, 320] on div "Order 1" at bounding box center [536, 314] width 199 height 23
click at [597, 378] on img at bounding box center [597, 376] width 19 height 24
click at [597, 374] on img at bounding box center [597, 376] width 19 height 24
click at [617, 378] on img at bounding box center [616, 376] width 19 height 24
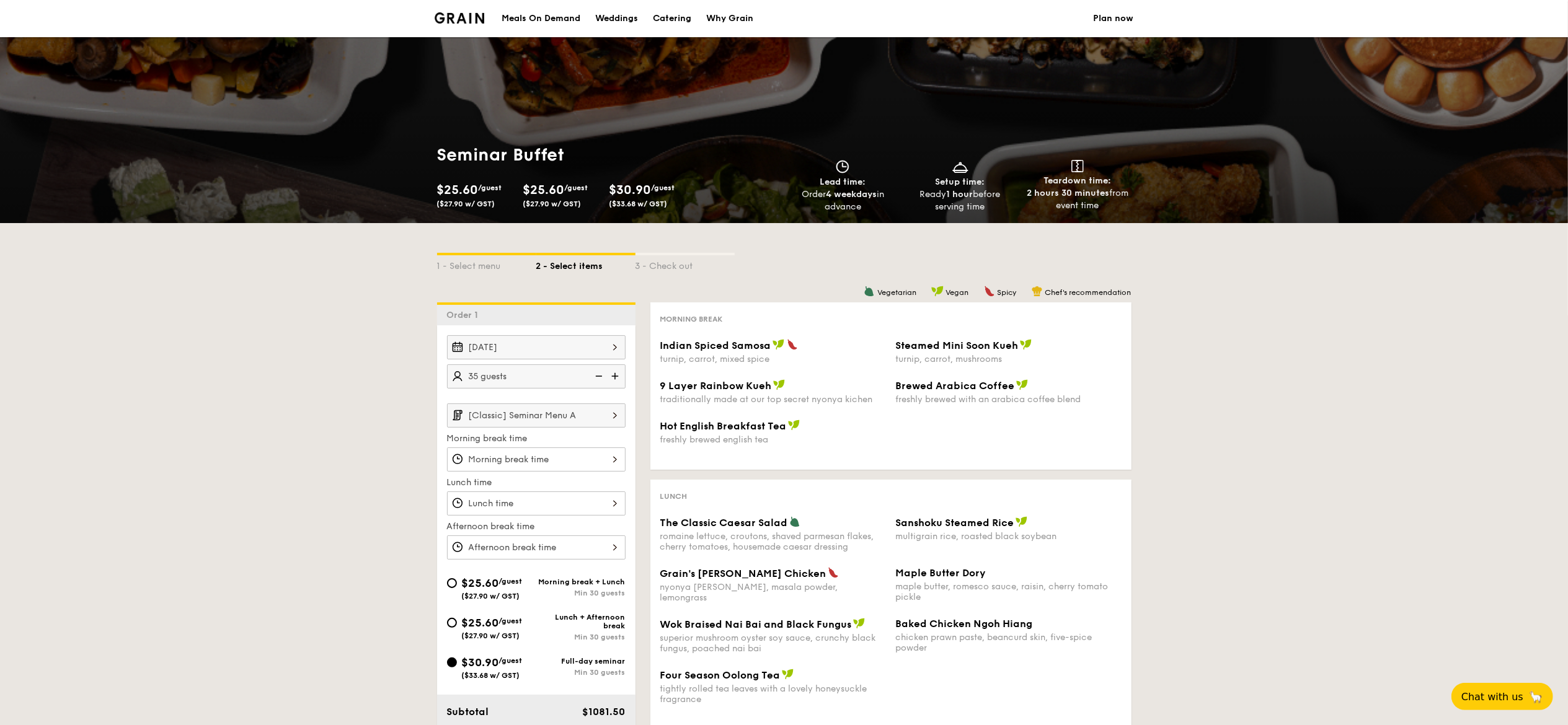
type input "40 guests"
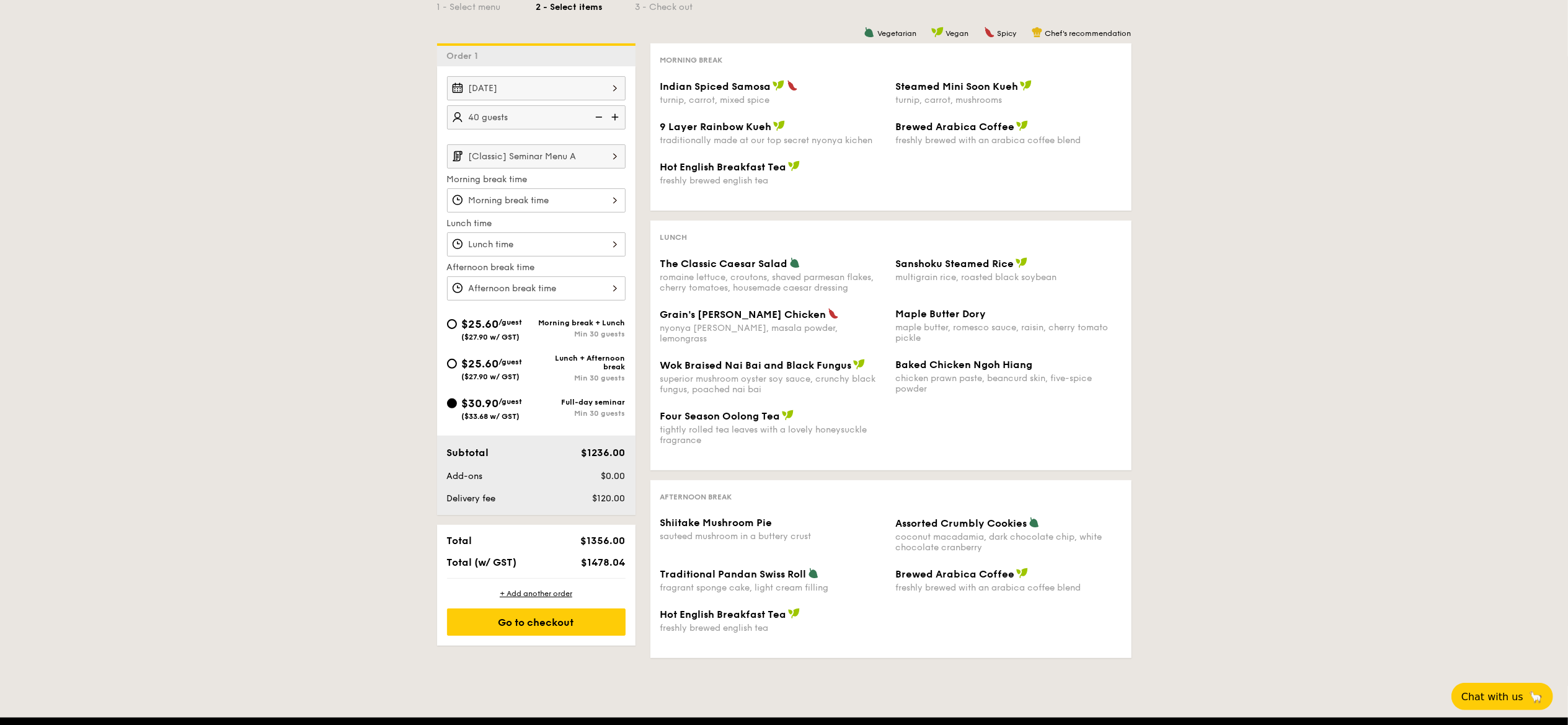
scroll to position [496, 0]
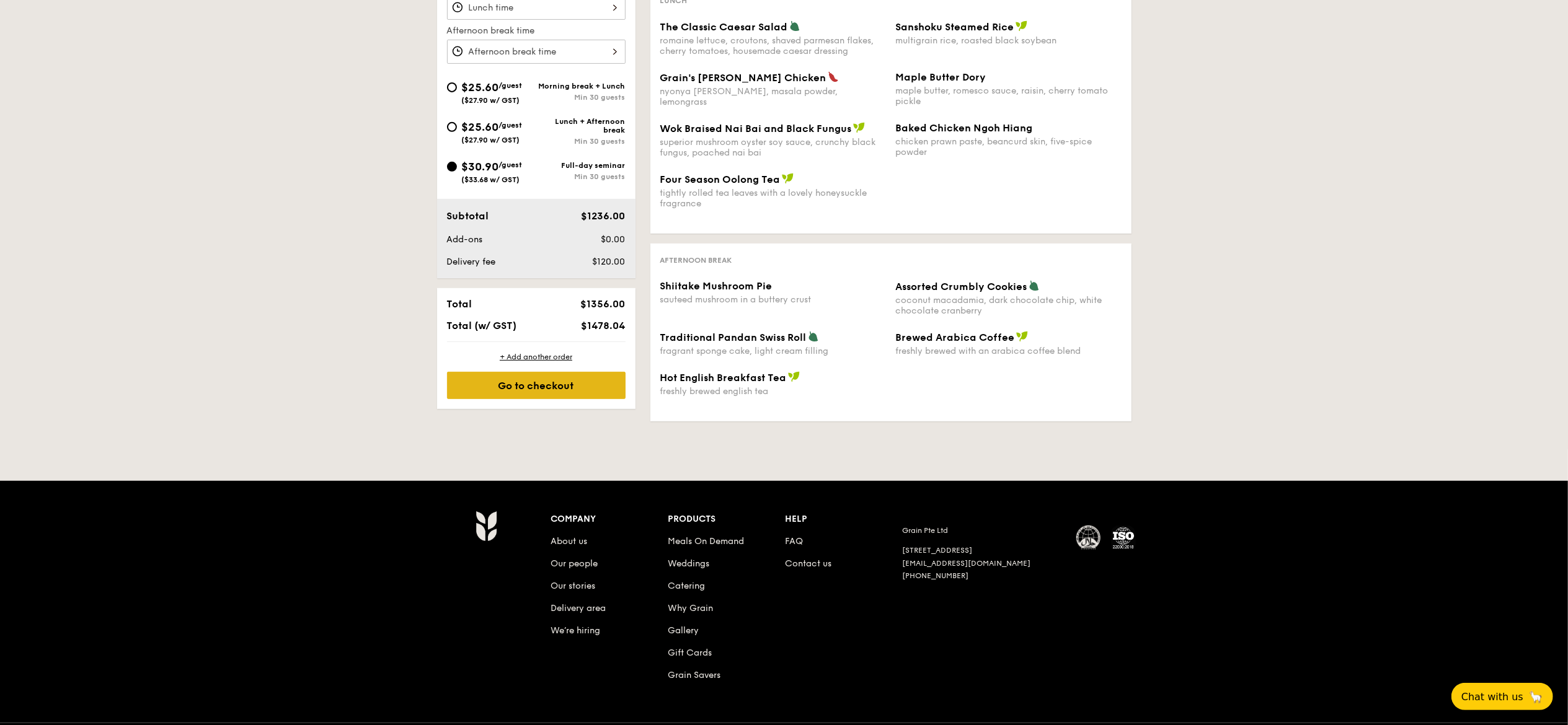
click at [527, 390] on div "Go to checkout" at bounding box center [536, 385] width 179 height 28
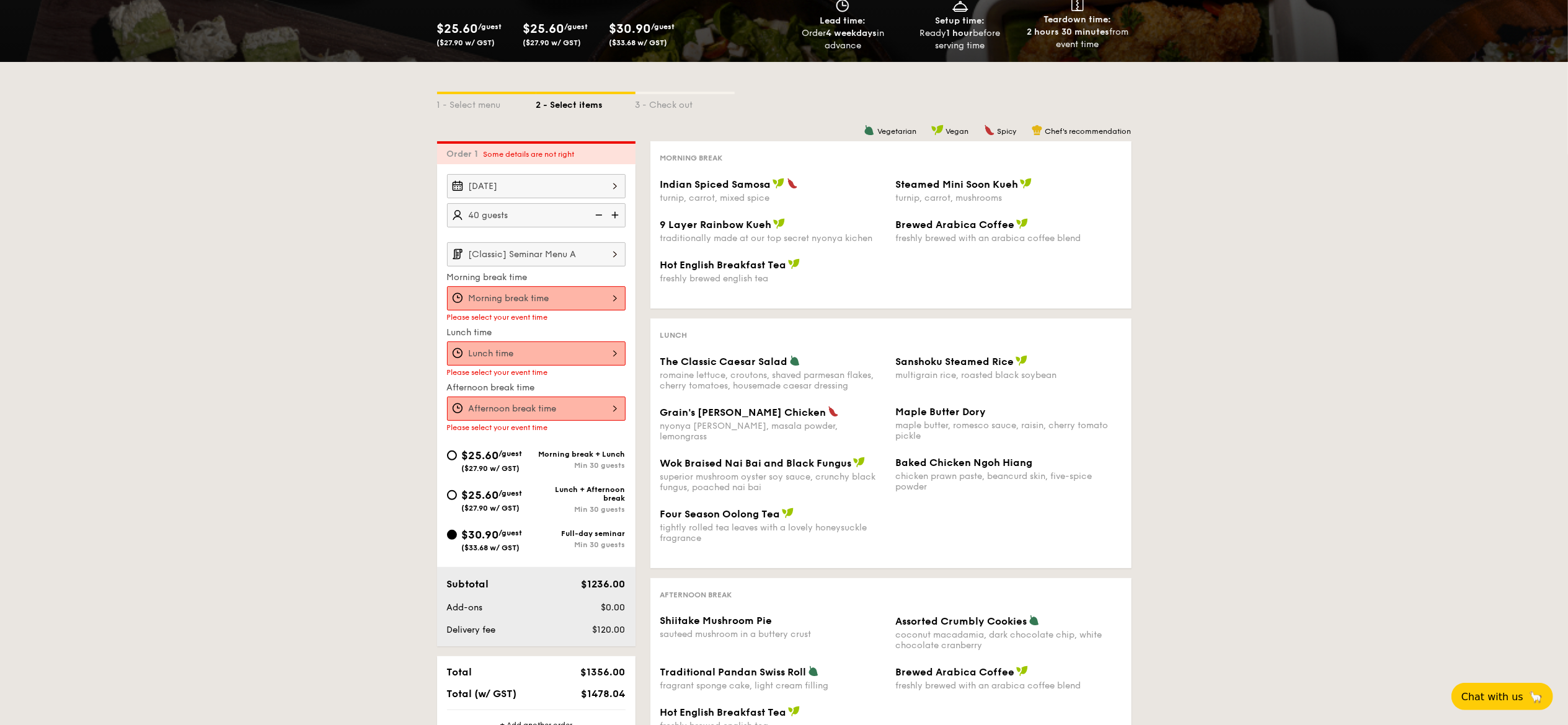
scroll to position [0, 0]
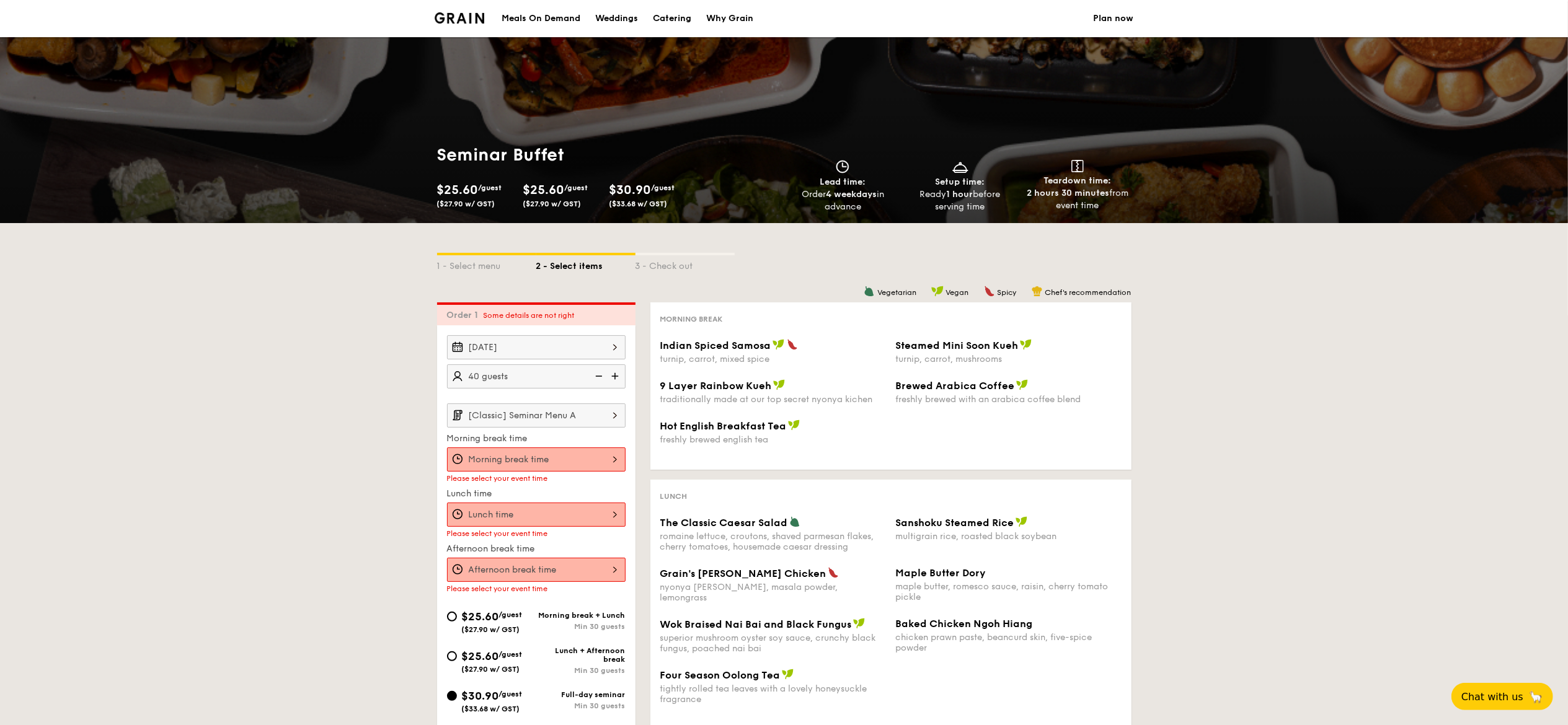
click at [618, 453] on div "12 1 2 3 4 5 6 7 8 9 10 11 00 15 30 45 am pm Cancel OK" at bounding box center [536, 460] width 179 height 25
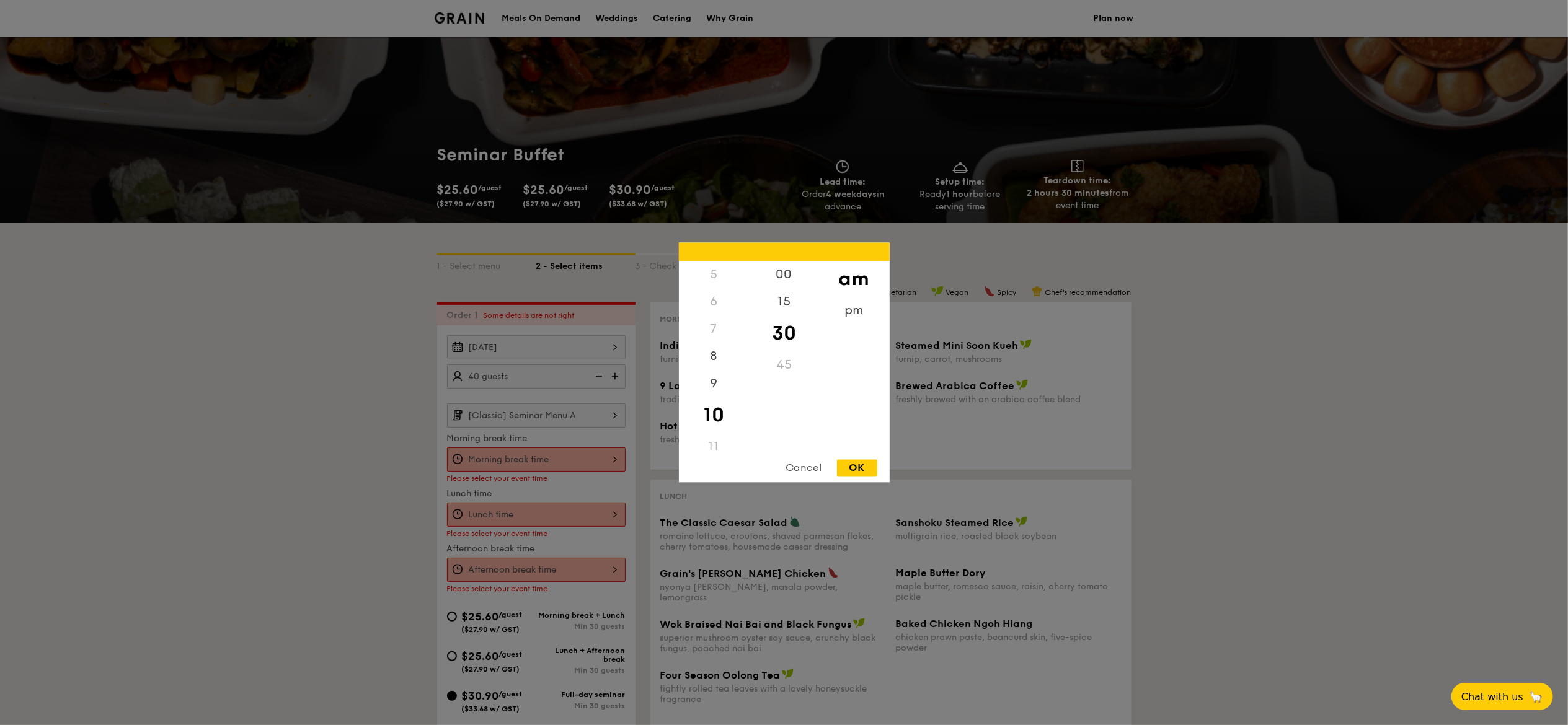
click at [855, 453] on div "OK" at bounding box center [857, 468] width 40 height 17
type input "10:30AM"
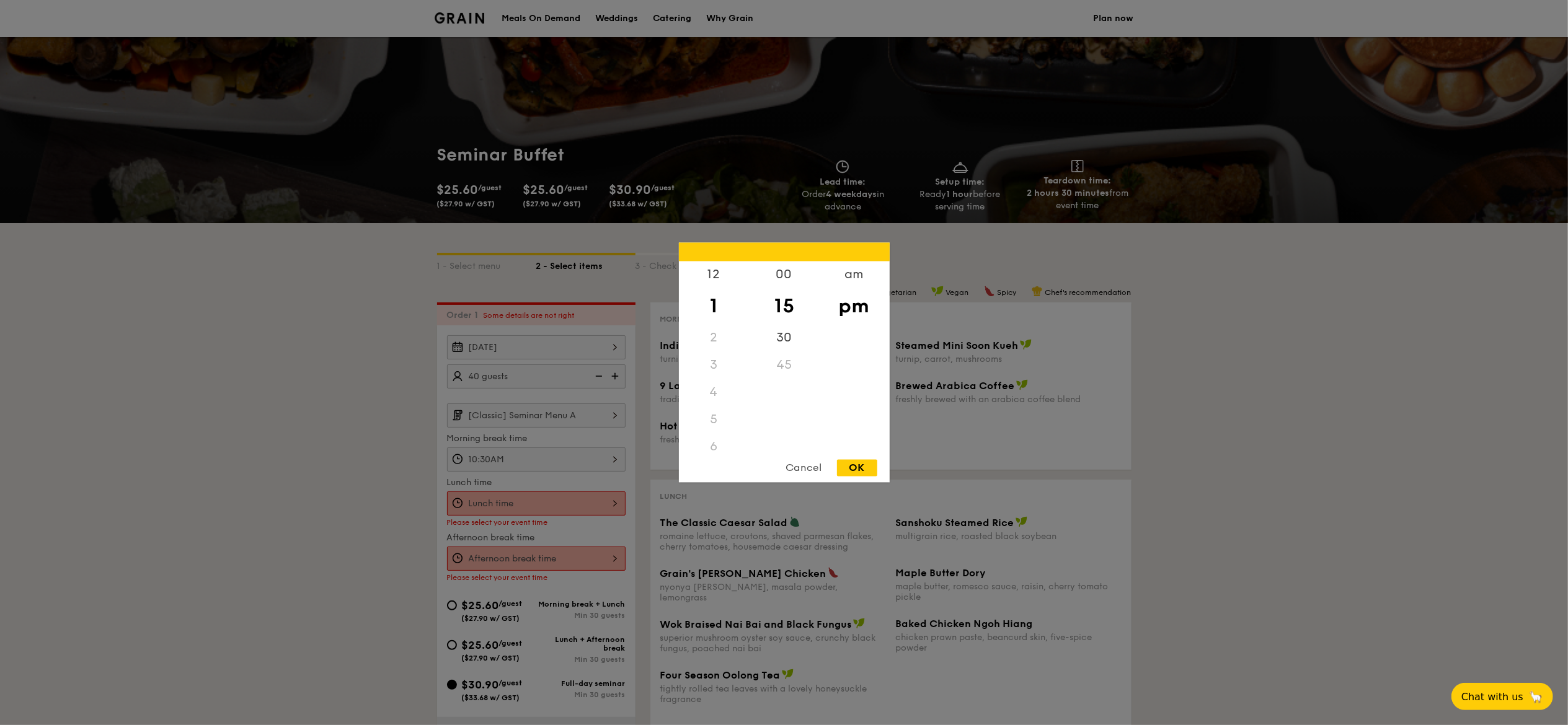
click at [615, 453] on div "12 1 2 3 4 5 6 7 8 9 10 11 00 15 30 45 am pm Cancel OK" at bounding box center [536, 503] width 179 height 25
click at [718, 277] on div "12" at bounding box center [714, 280] width 70 height 36
click at [774, 339] on div "30" at bounding box center [784, 343] width 70 height 36
click at [855, 453] on div "OK" at bounding box center [857, 468] width 40 height 17
type input "12:30PM"
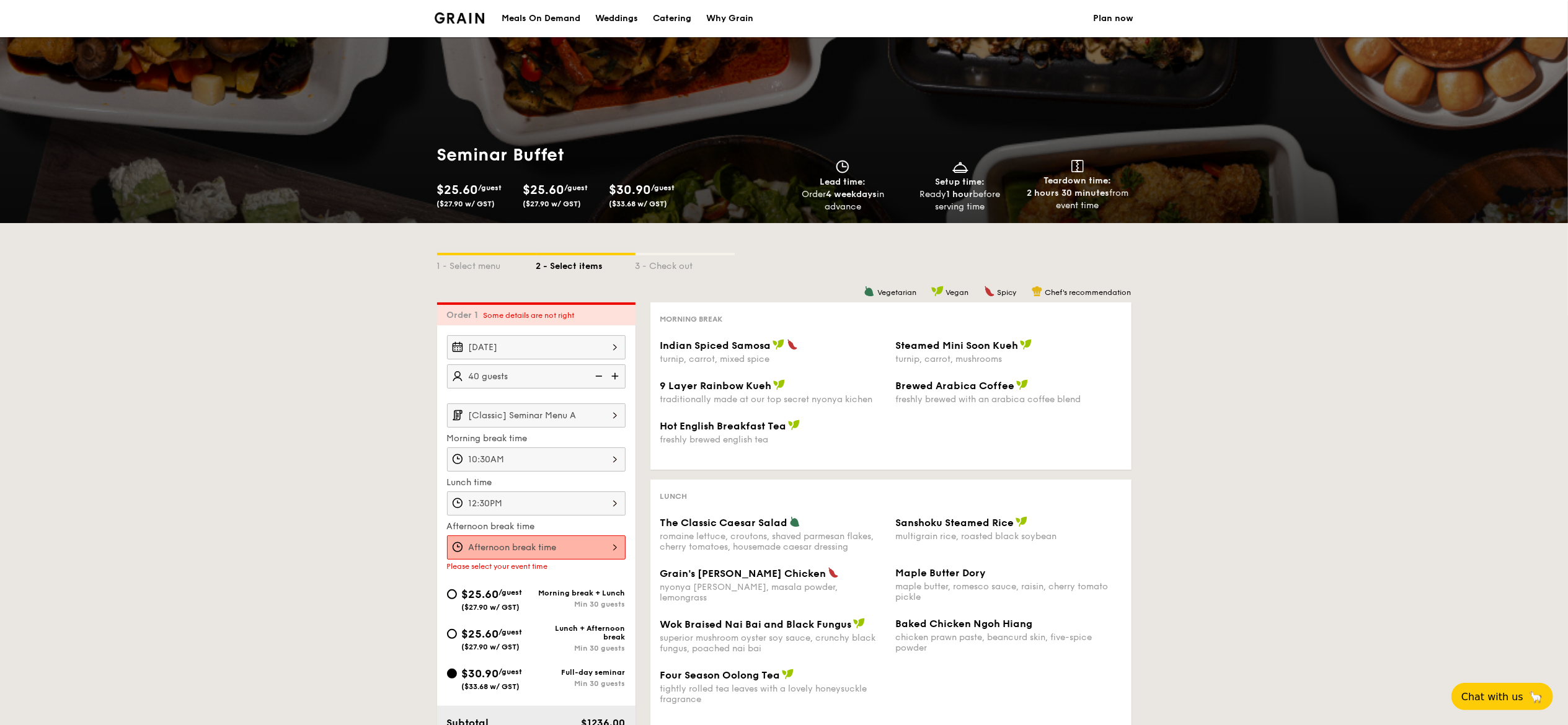
click at [605, 453] on div at bounding box center [536, 547] width 179 height 25
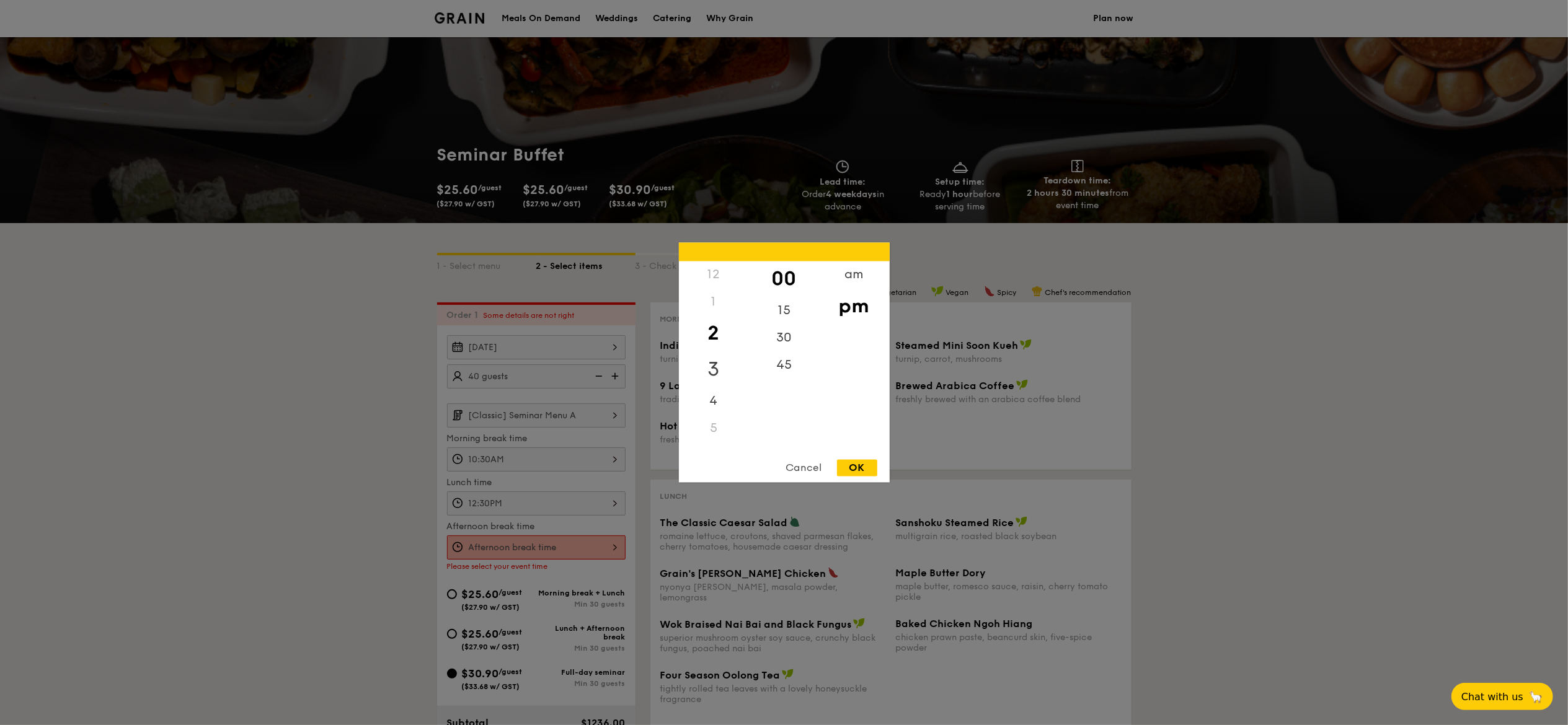
click at [710, 364] on div "3" at bounding box center [714, 370] width 70 height 36
click at [855, 453] on div "OK" at bounding box center [857, 468] width 40 height 17
type input "3:00PM"
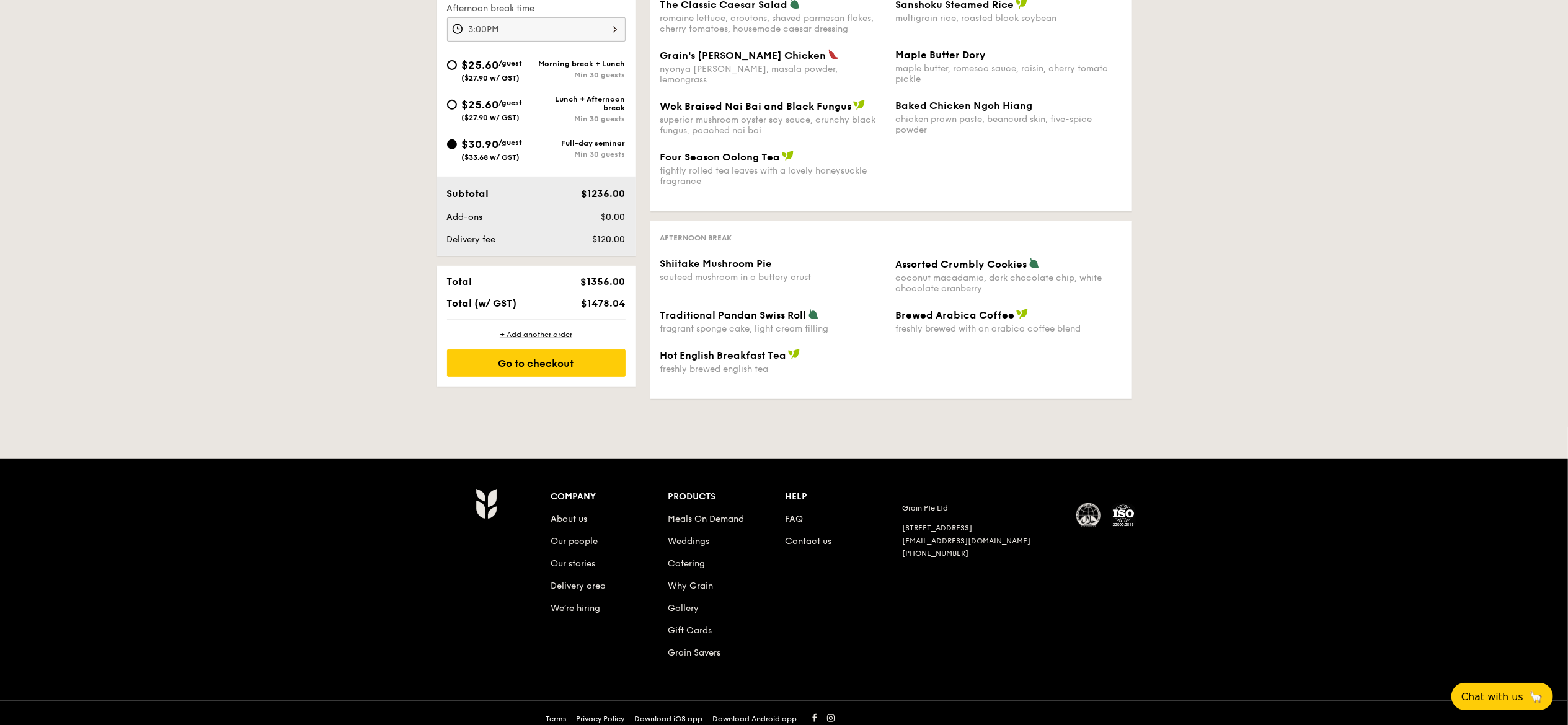
scroll to position [534, 0]
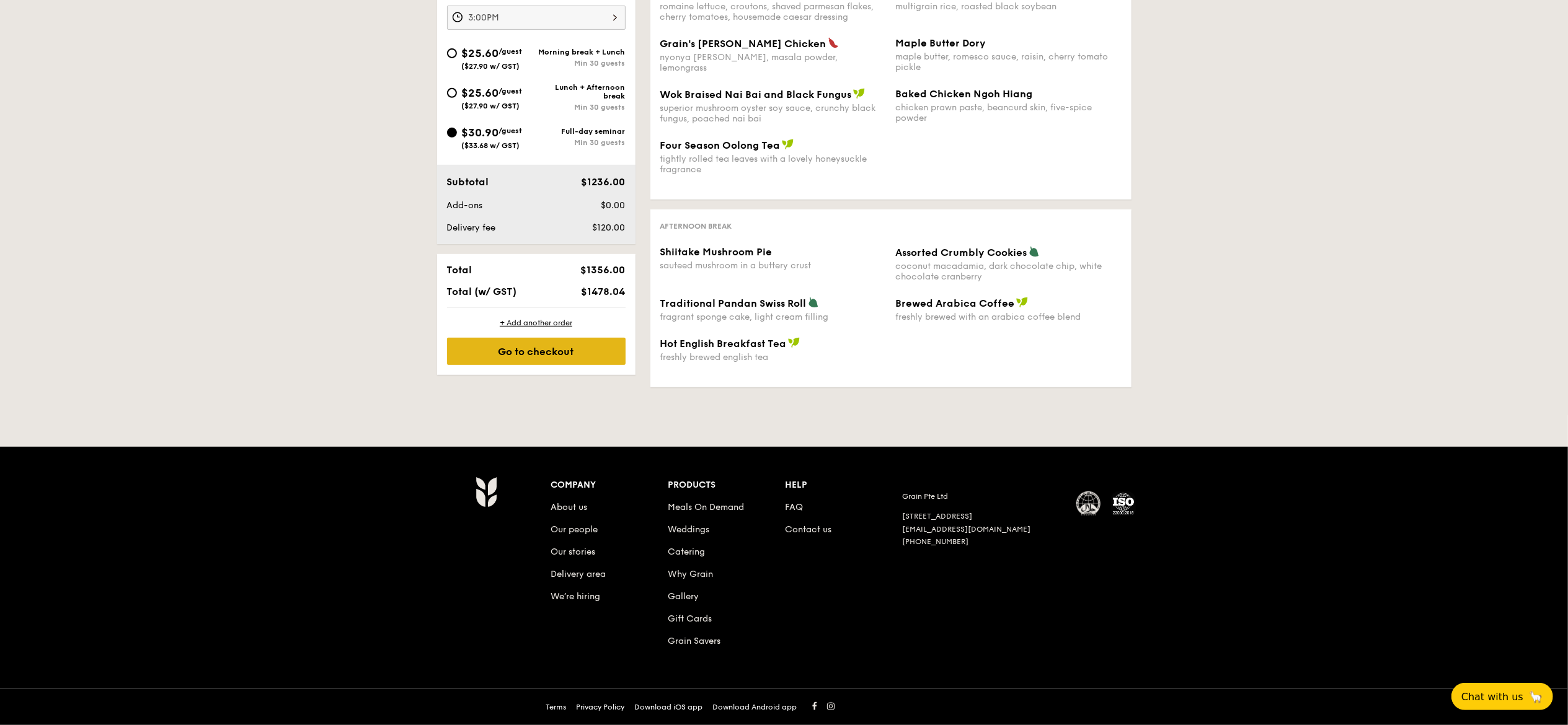
click at [552, 352] on div "Go to checkout" at bounding box center [536, 351] width 179 height 28
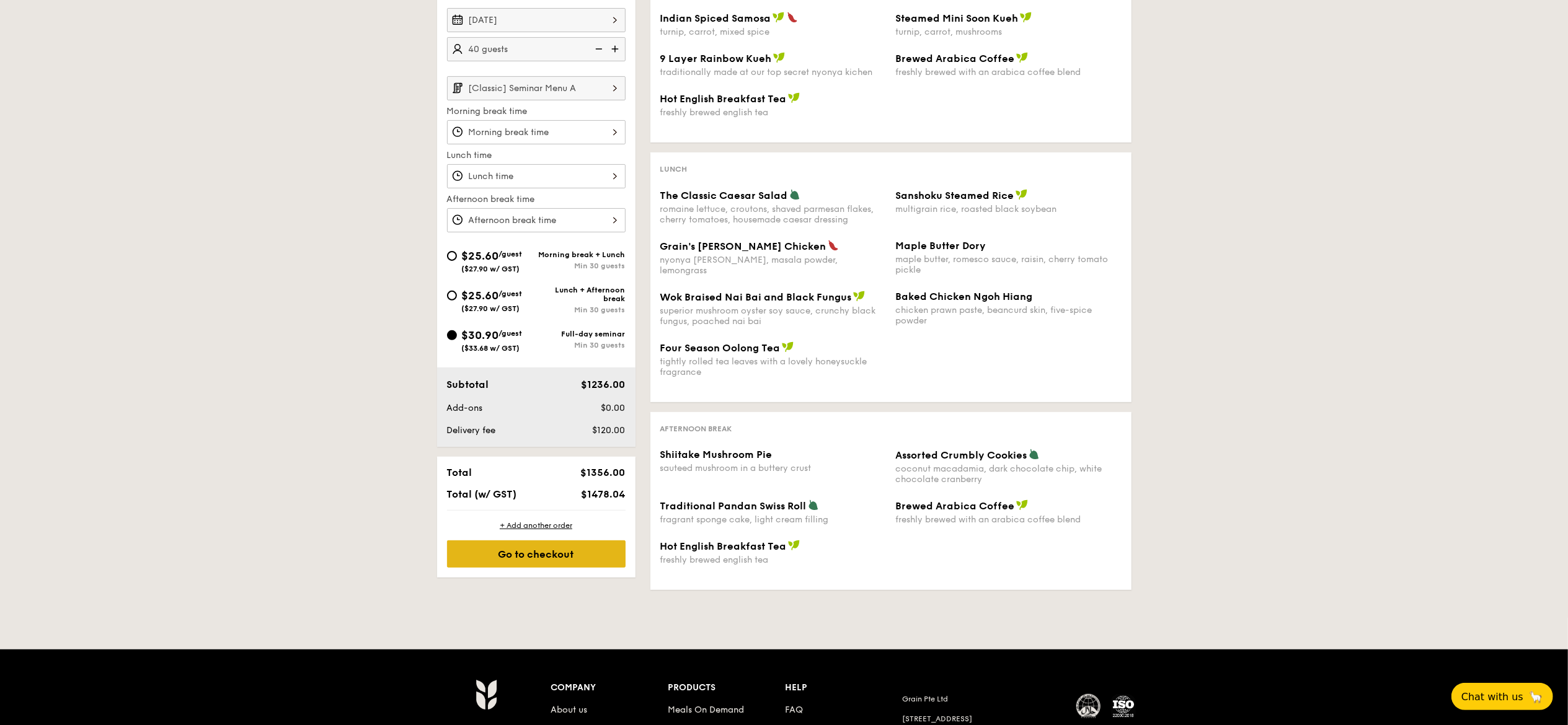
scroll to position [248, 0]
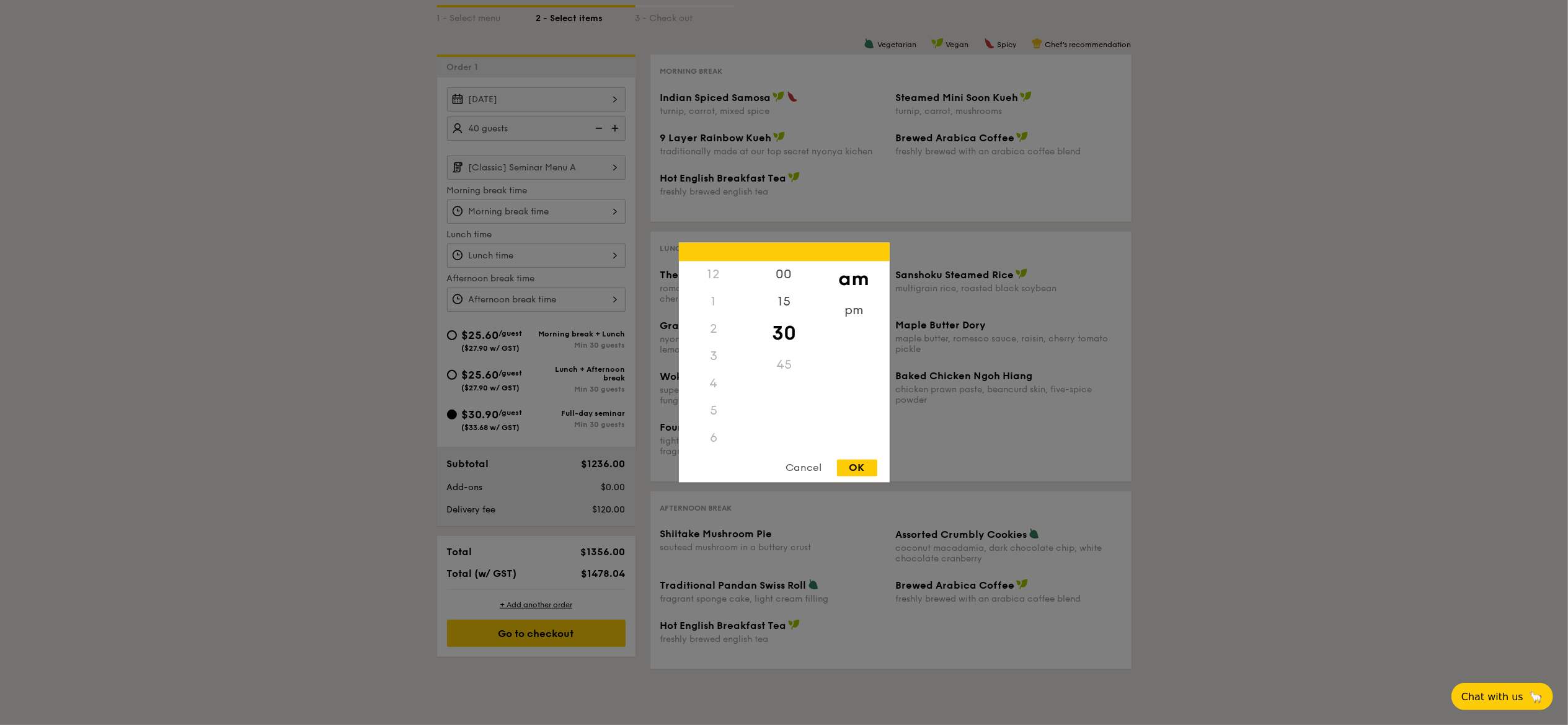
click at [613, 216] on div "12 1 2 3 4 5 6 7 8 9 10 11 00 15 30 45 am pm Cancel OK" at bounding box center [536, 211] width 179 height 25
click at [707, 378] on div "8" at bounding box center [714, 361] width 70 height 36
click at [710, 393] on div "9" at bounding box center [714, 397] width 70 height 36
click at [777, 272] on div "00" at bounding box center [784, 280] width 70 height 36
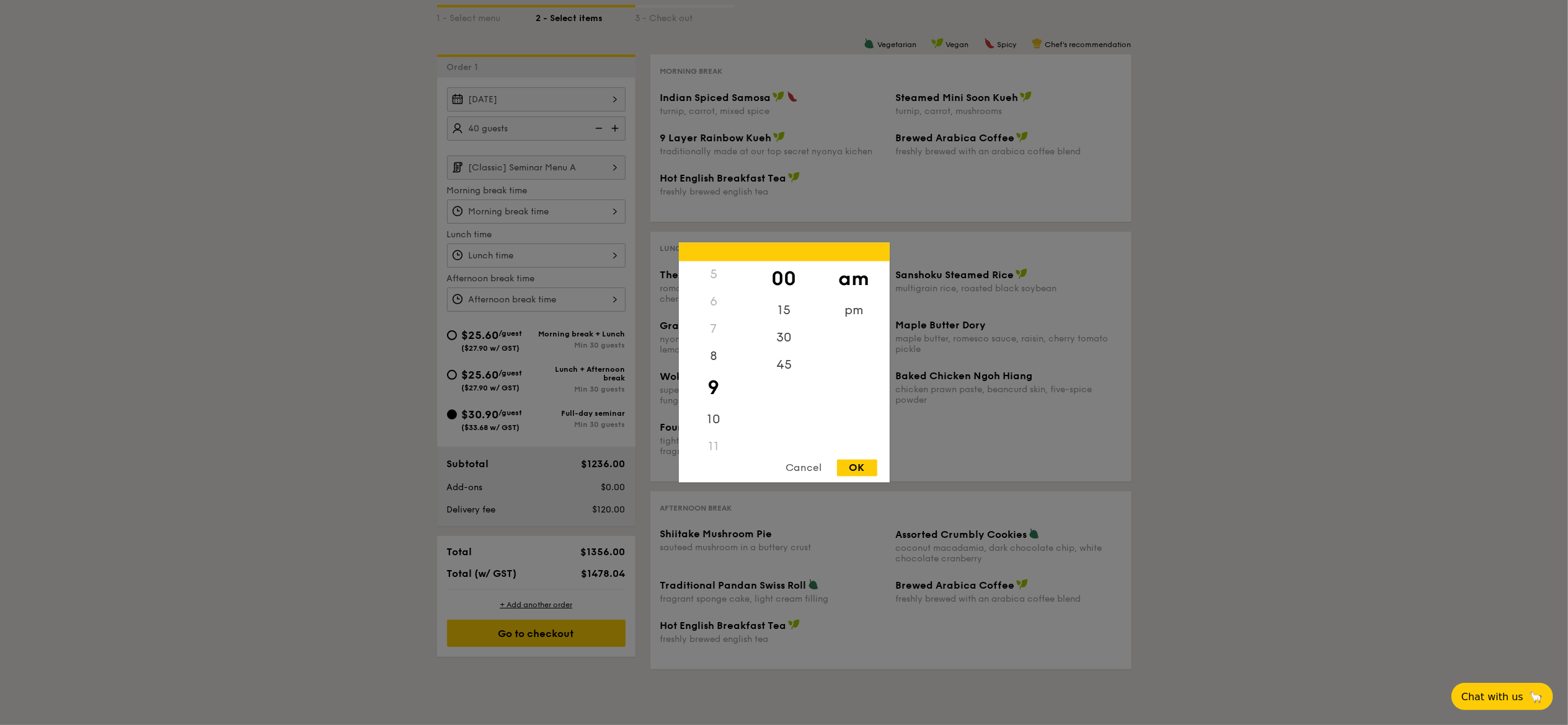
click at [859, 453] on div "OK" at bounding box center [857, 468] width 40 height 17
type input "9:00AM"
click at [595, 260] on div "12 1 2 3 4 5 6 7 8 9 10 11 00 15 30 45 am pm Cancel OK" at bounding box center [536, 256] width 179 height 25
click at [715, 277] on div "12" at bounding box center [714, 280] width 70 height 36
click at [871, 453] on div "OK" at bounding box center [857, 468] width 40 height 17
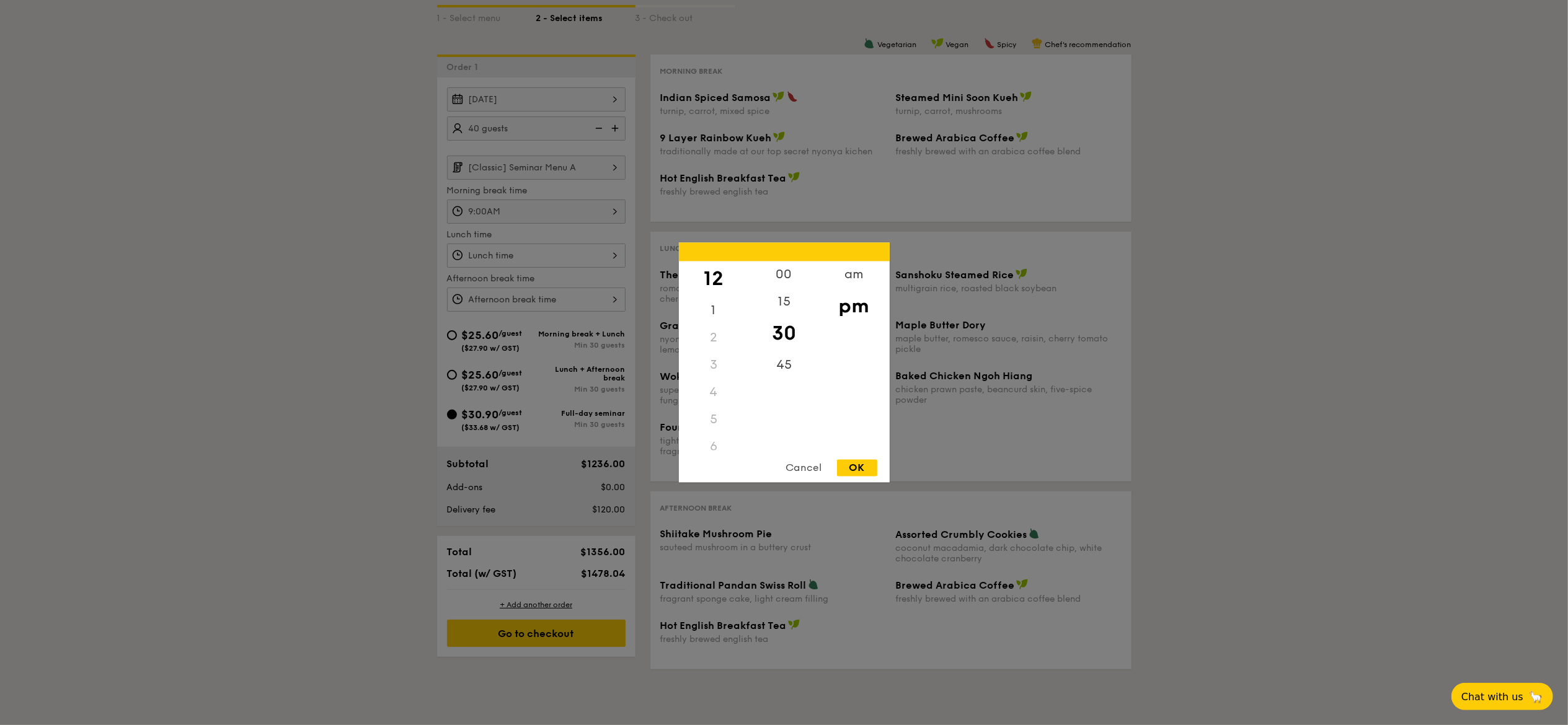
type input "12:30PM"
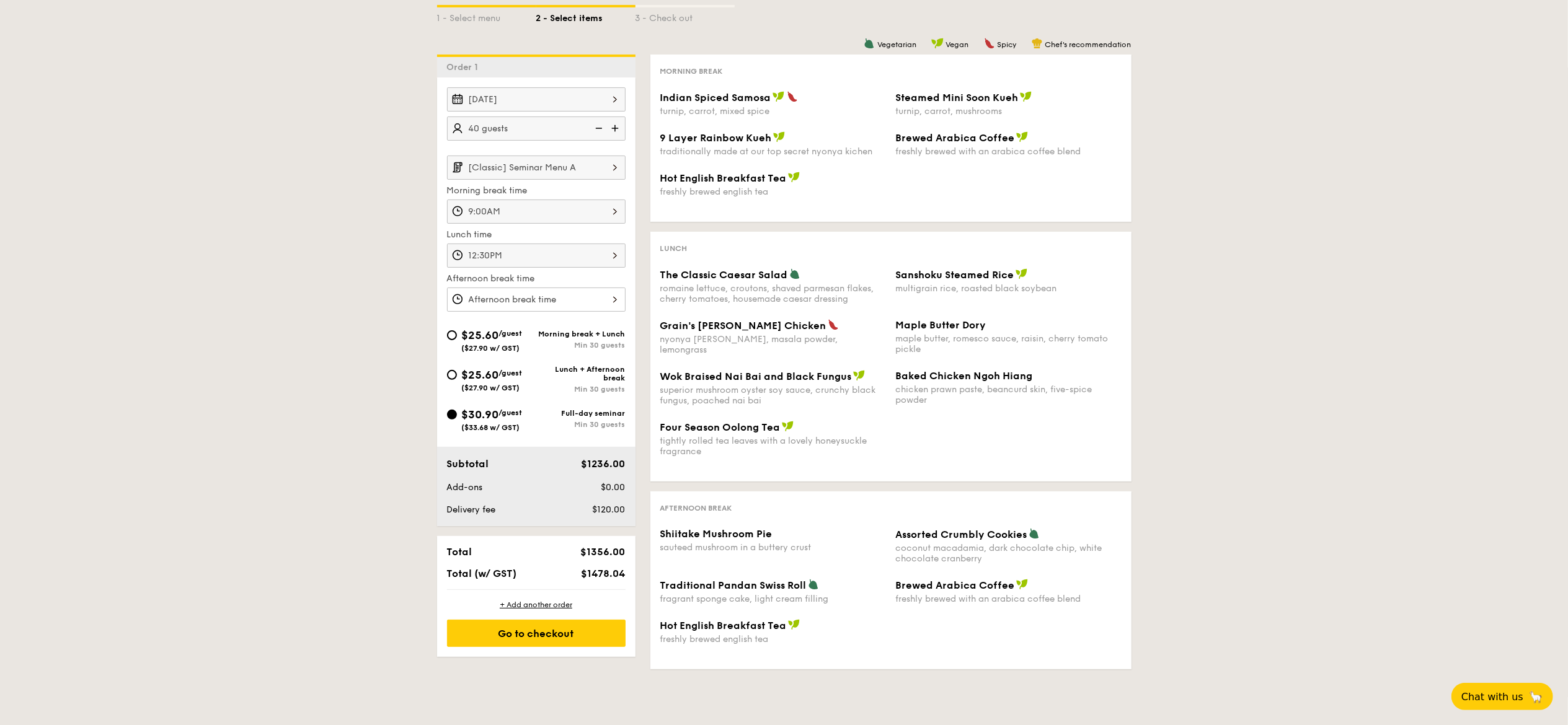
click at [593, 304] on div at bounding box center [536, 300] width 179 height 25
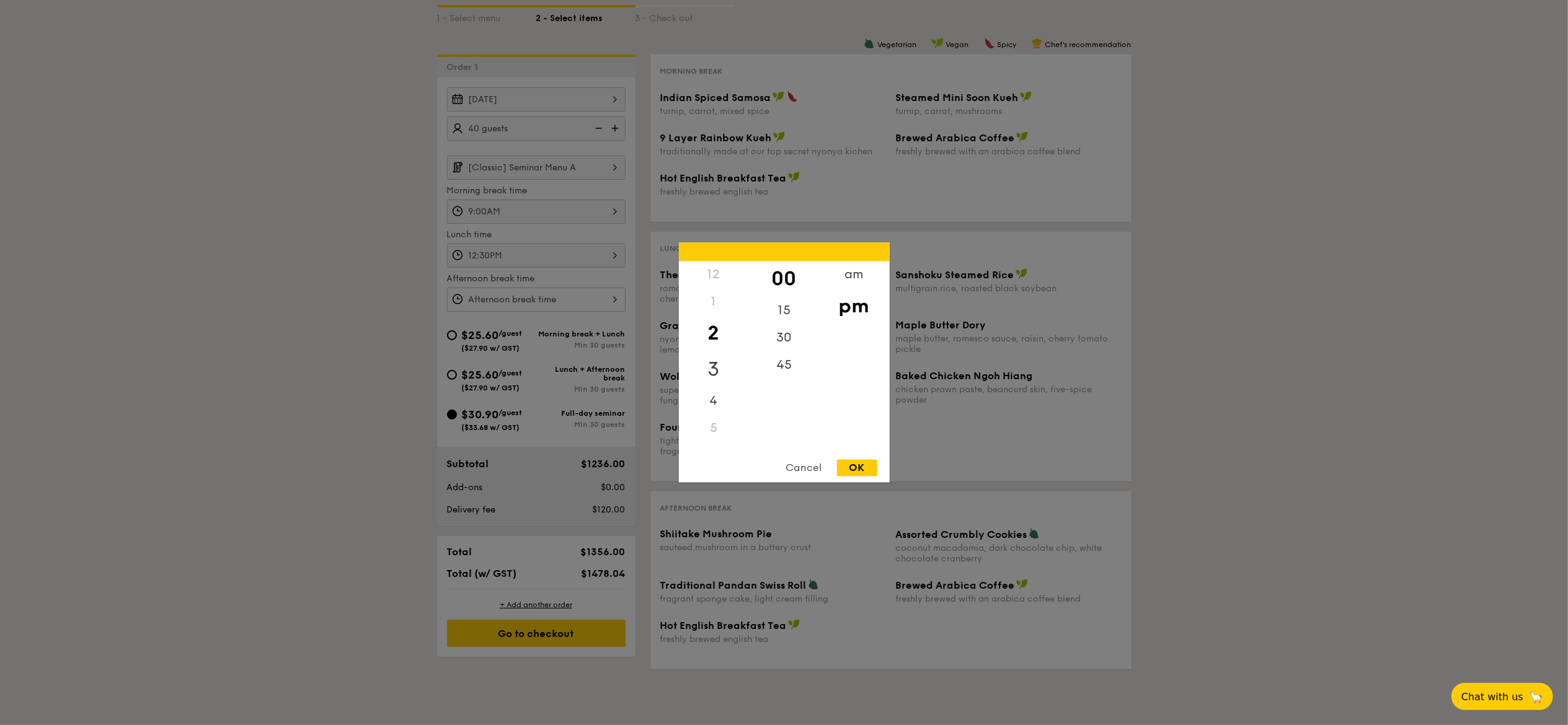
click at [713, 374] on div "3" at bounding box center [714, 370] width 70 height 36
click at [863, 453] on div "OK" at bounding box center [857, 468] width 40 height 17
type input "3:00PM"
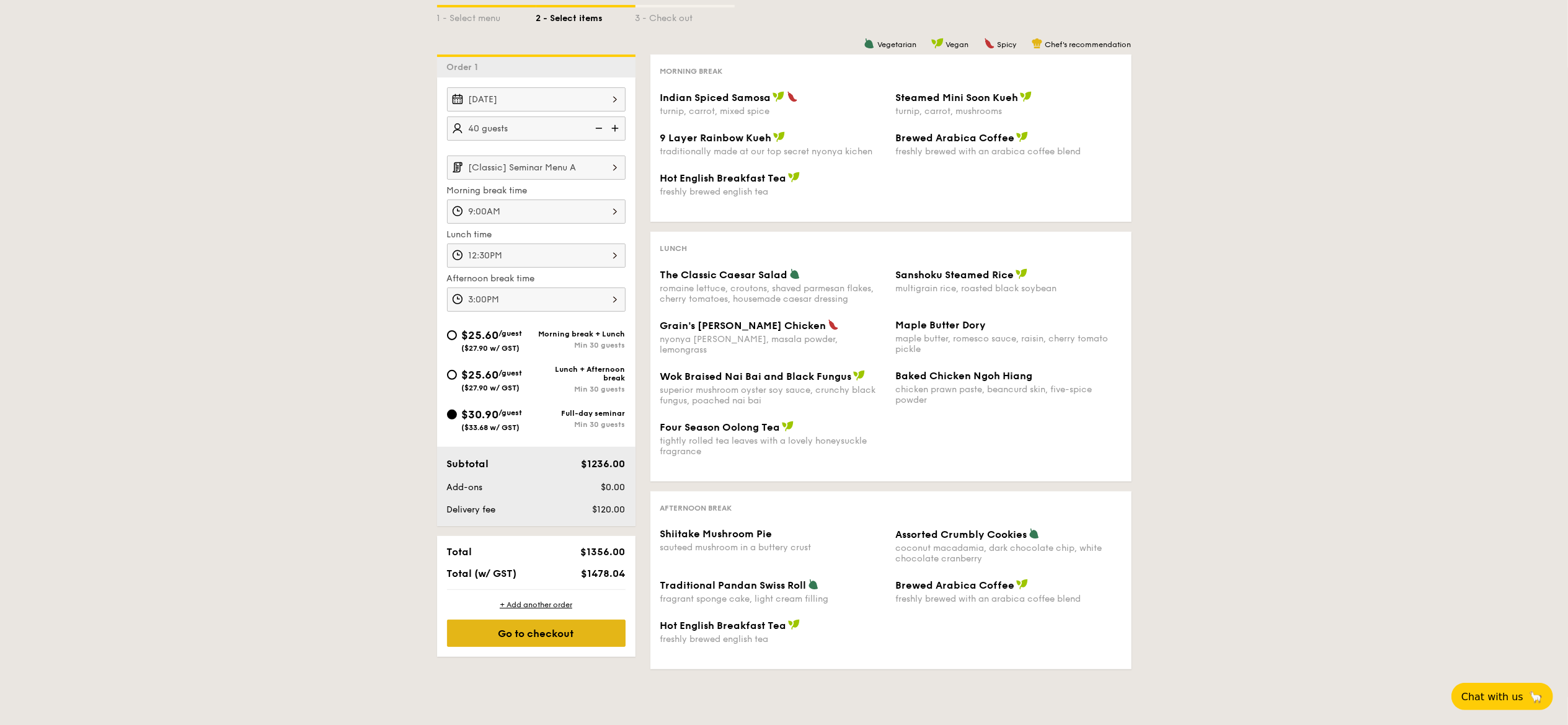
click at [565, 453] on div "Go to checkout" at bounding box center [536, 634] width 179 height 28
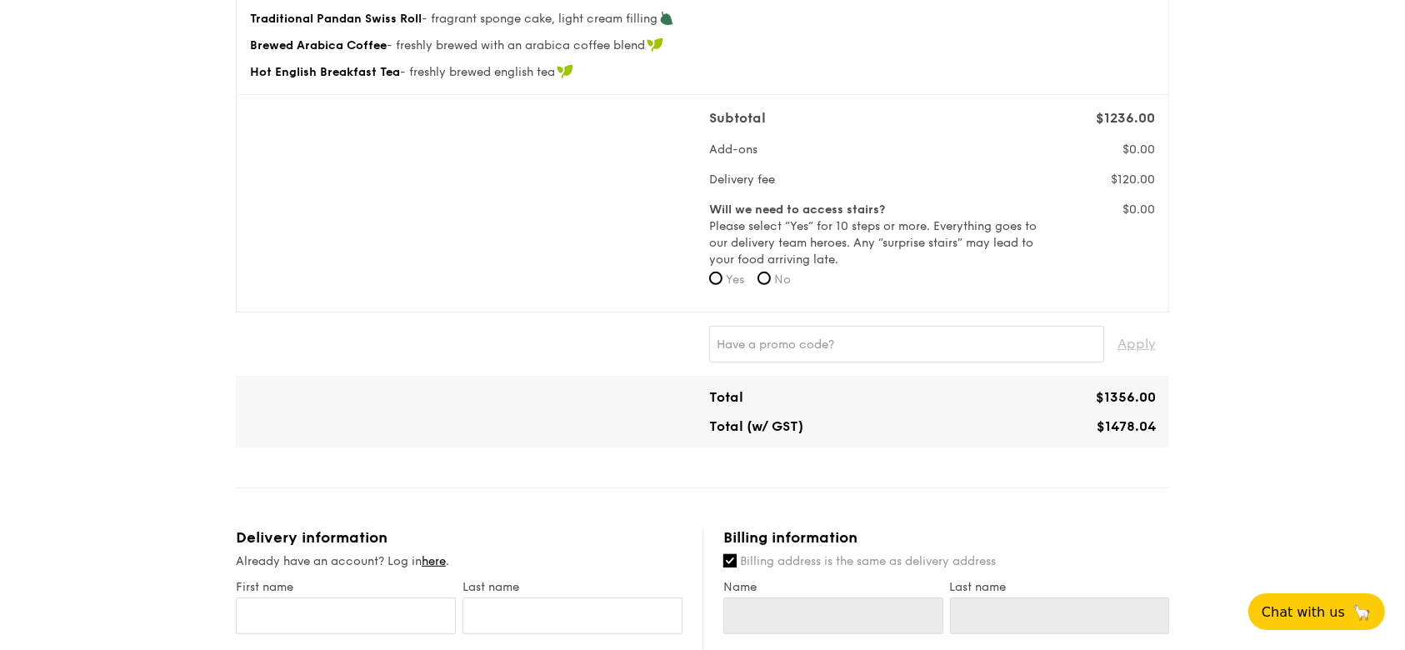
scroll to position [667, 0]
